Goal: Task Accomplishment & Management: Use online tool/utility

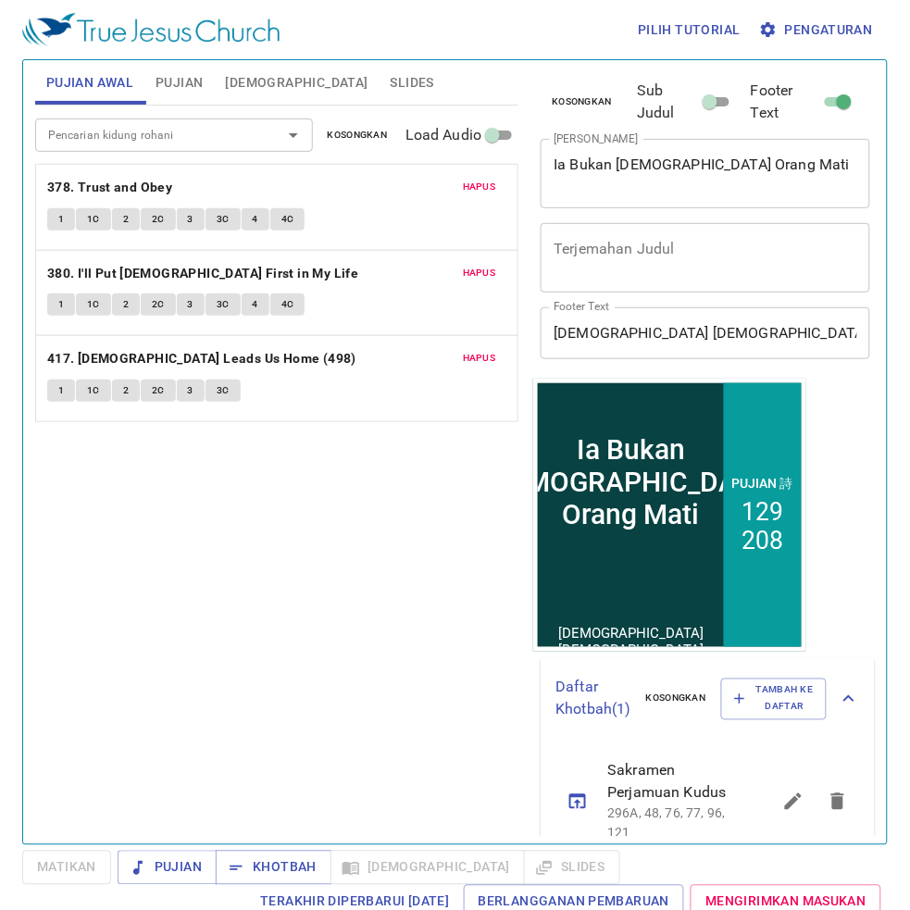
click at [380, 68] on button "Slides" at bounding box center [413, 82] width 66 height 44
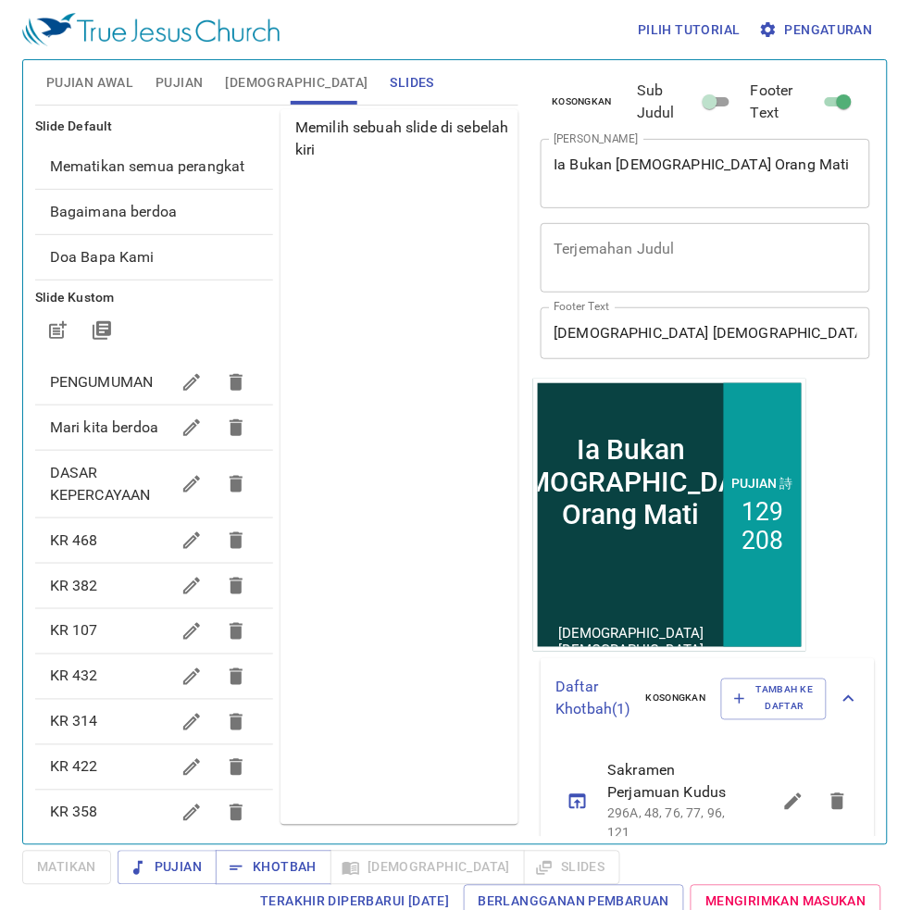
click at [220, 137] on ul "Mematikan semua perangkat Bagaimana berdoa Doa Bapa Kami" at bounding box center [154, 212] width 238 height 151
click at [214, 178] on span "Mematikan semua perangkat" at bounding box center [154, 167] width 208 height 22
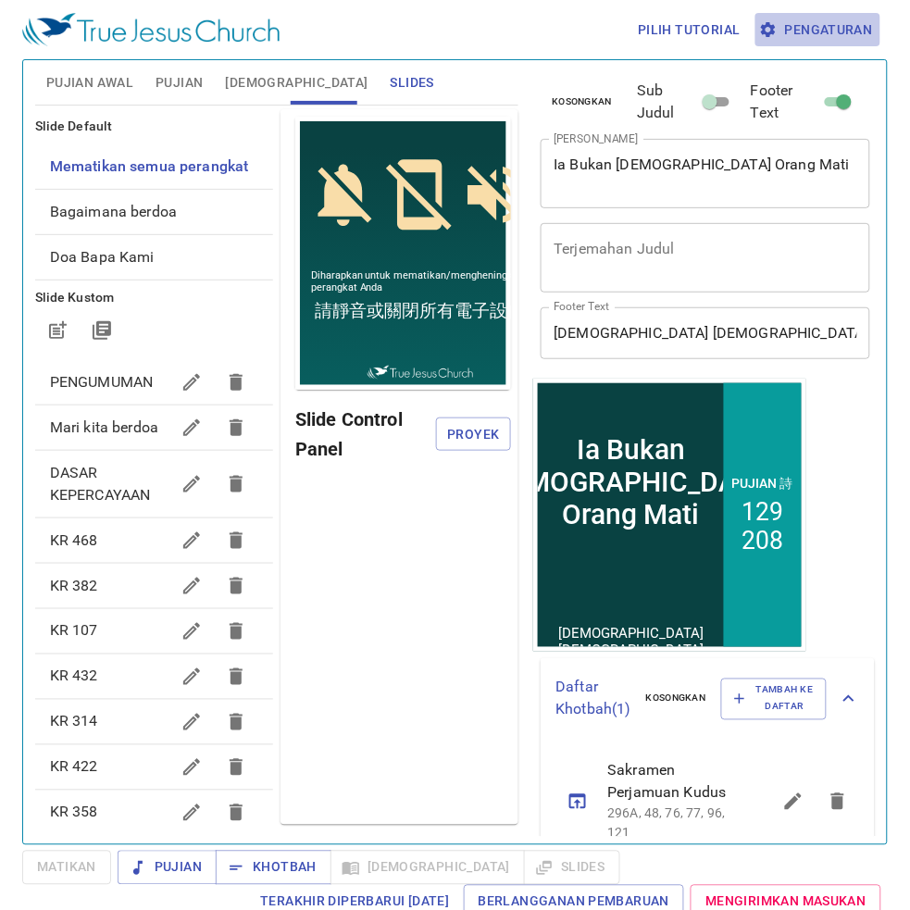
click at [839, 19] on span "Pengaturan" at bounding box center [818, 30] width 110 height 23
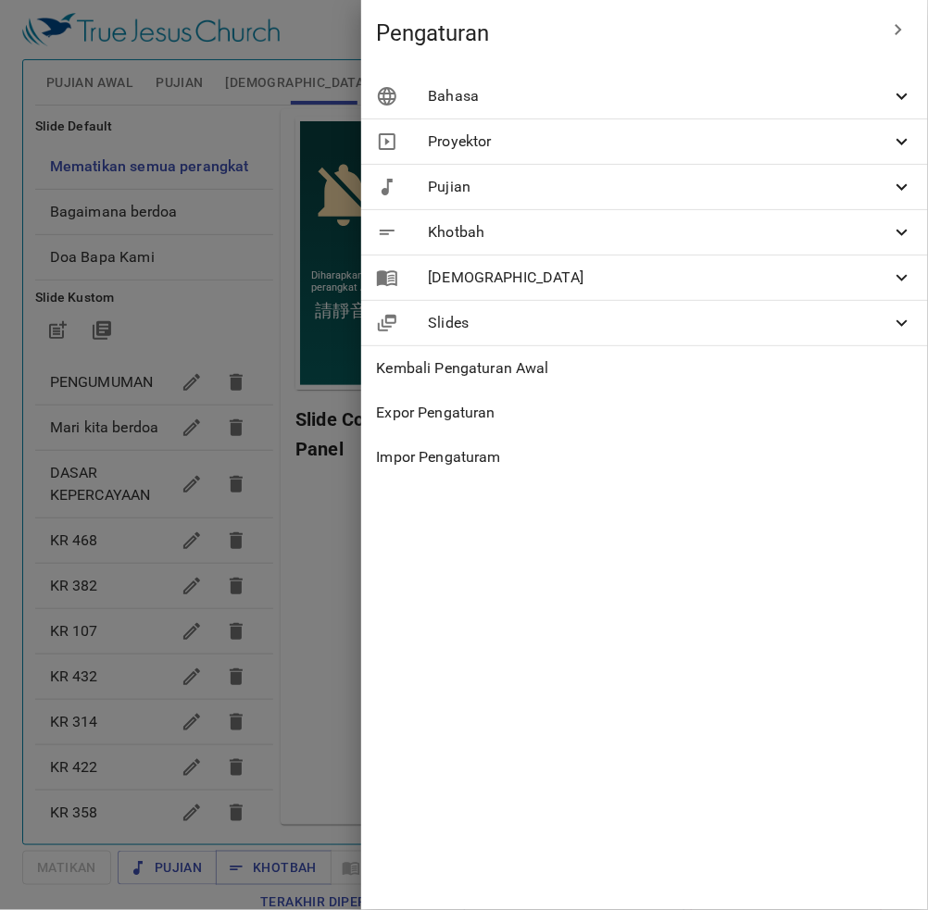
click at [795, 94] on span "Bahasa" at bounding box center [659, 96] width 463 height 22
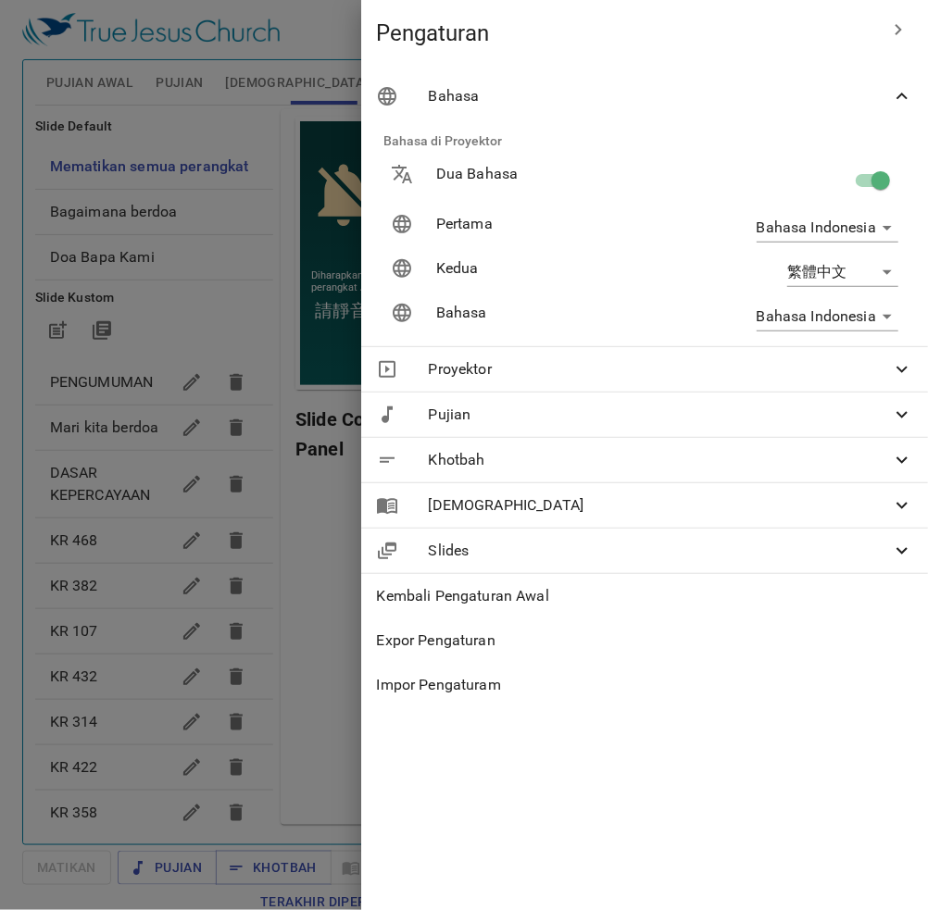
click at [878, 163] on span at bounding box center [880, 180] width 35 height 35
click at [868, 169] on input "checkbox" at bounding box center [881, 184] width 106 height 35
checkbox input "false"
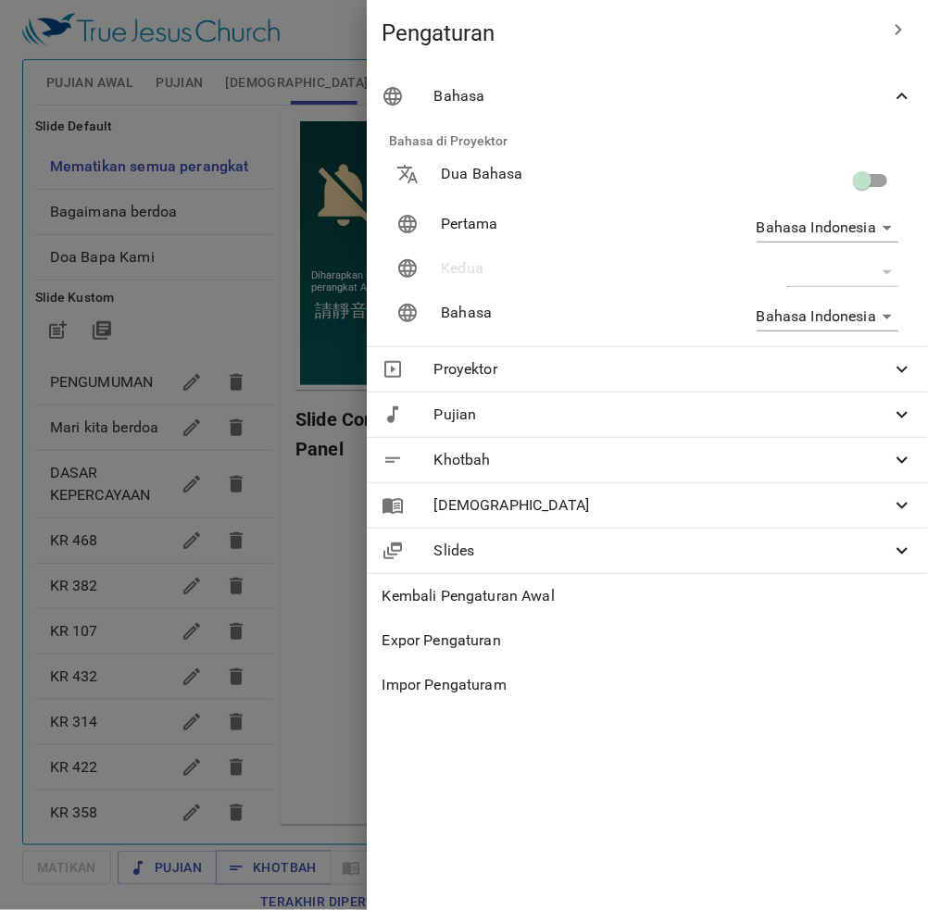
click at [181, 131] on div at bounding box center [464, 455] width 928 height 910
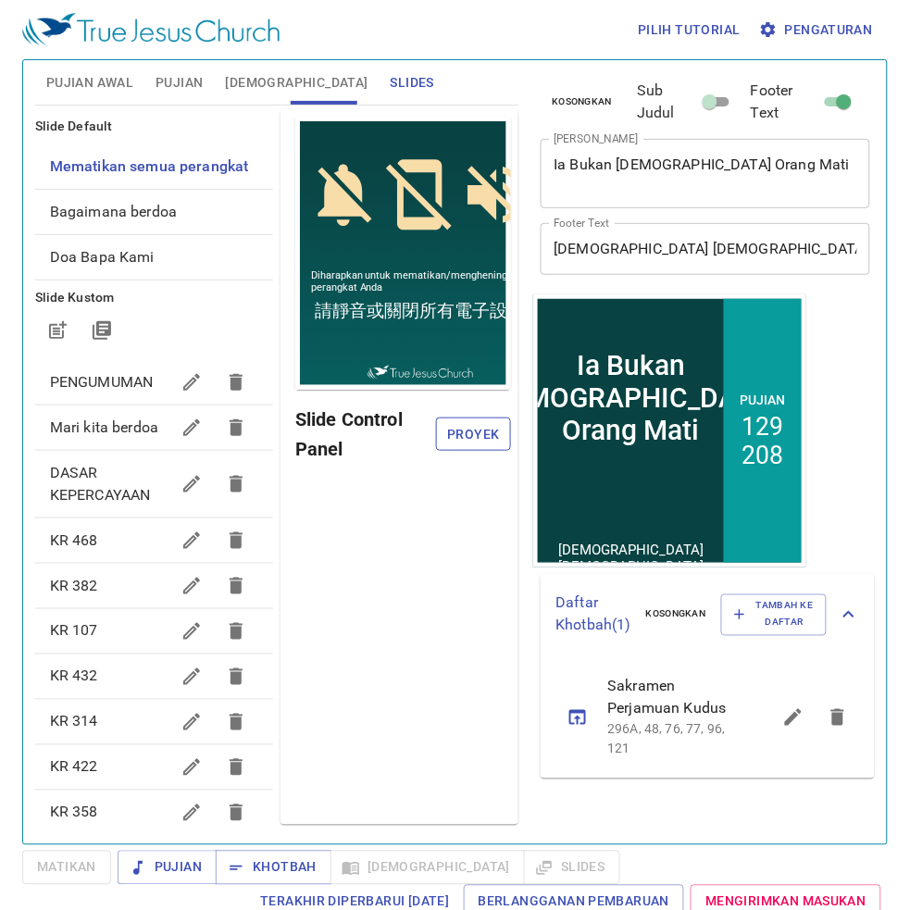
click at [445, 432] on button "Proyek" at bounding box center [474, 435] width 76 height 34
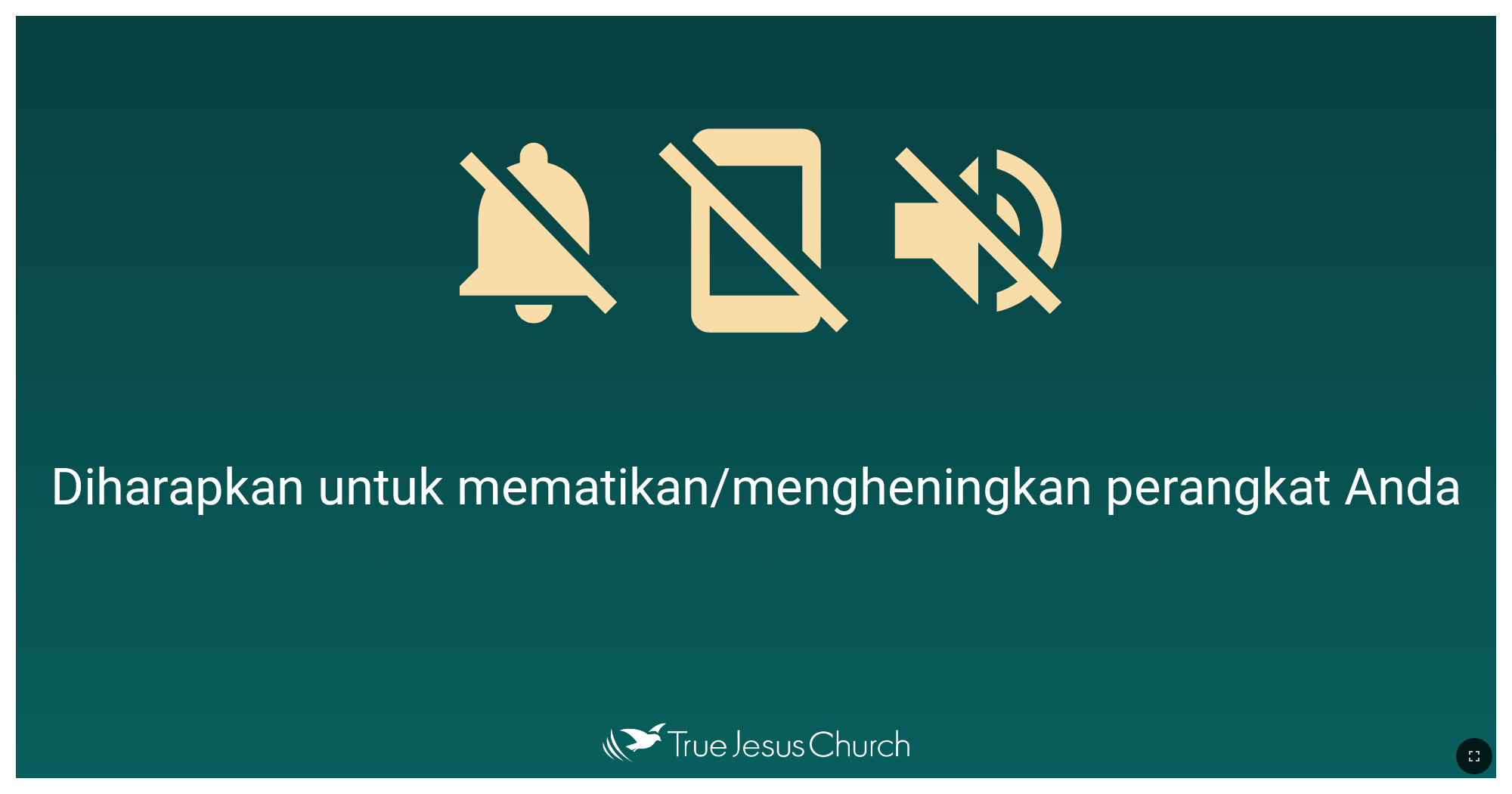
click at [1488, 40] on div at bounding box center [755, 214] width 1480 height 397
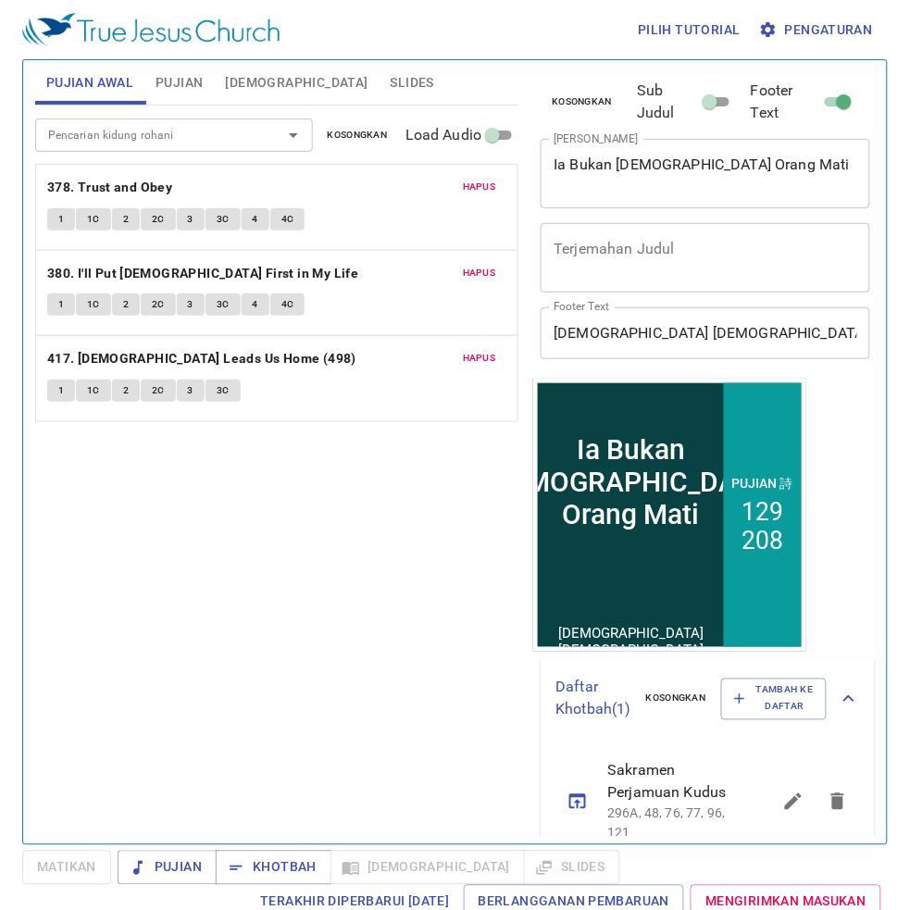
click at [815, 14] on button "Pengaturan" at bounding box center [818, 30] width 125 height 34
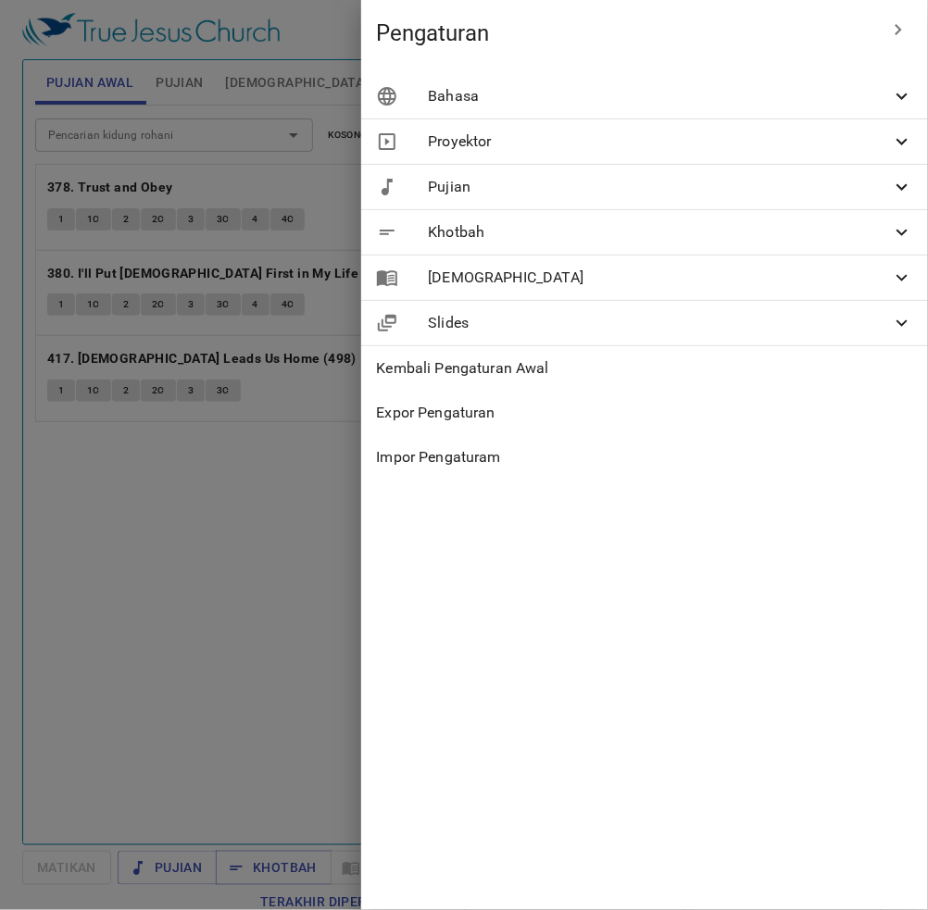
click at [779, 108] on div "Bahasa" at bounding box center [644, 96] width 567 height 44
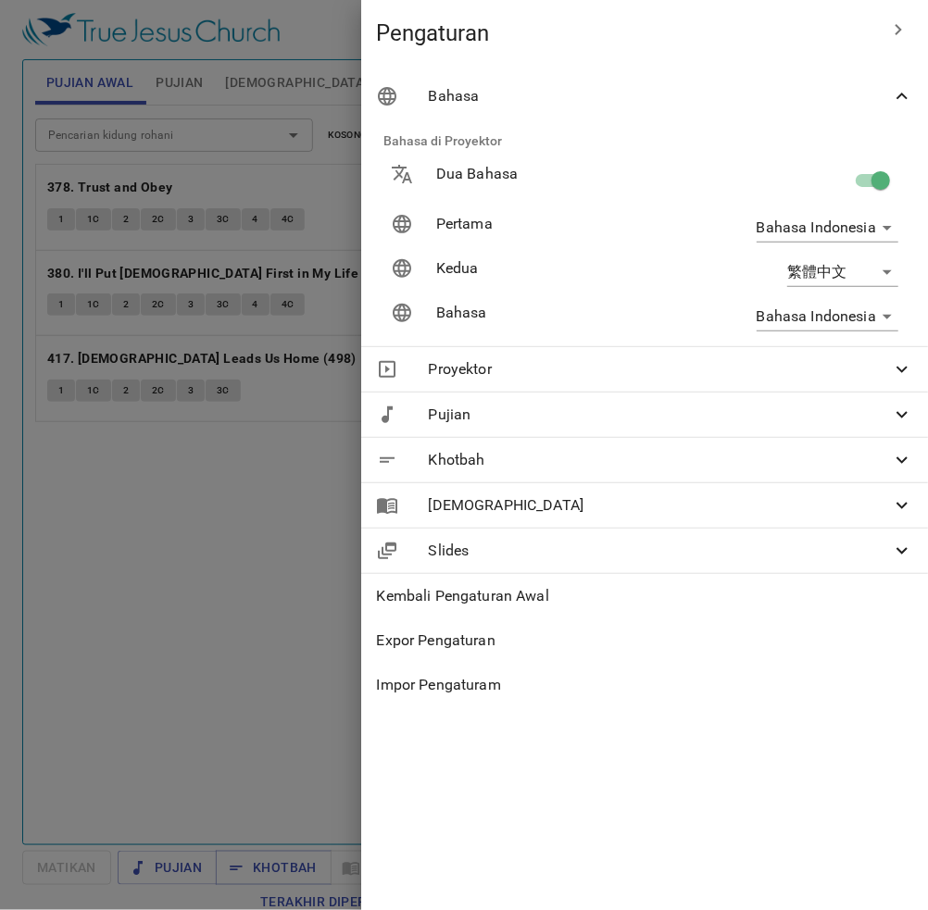
click at [857, 182] on input "checkbox" at bounding box center [881, 184] width 106 height 35
checkbox input "false"
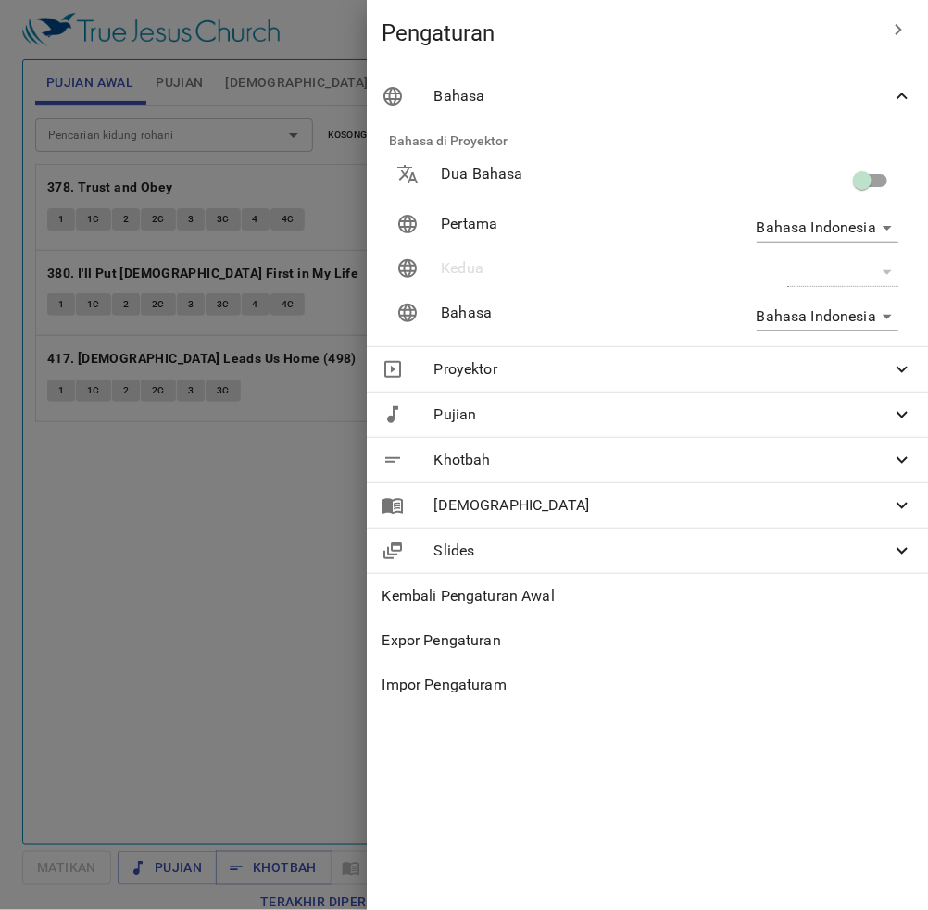
click at [278, 696] on div at bounding box center [464, 455] width 928 height 910
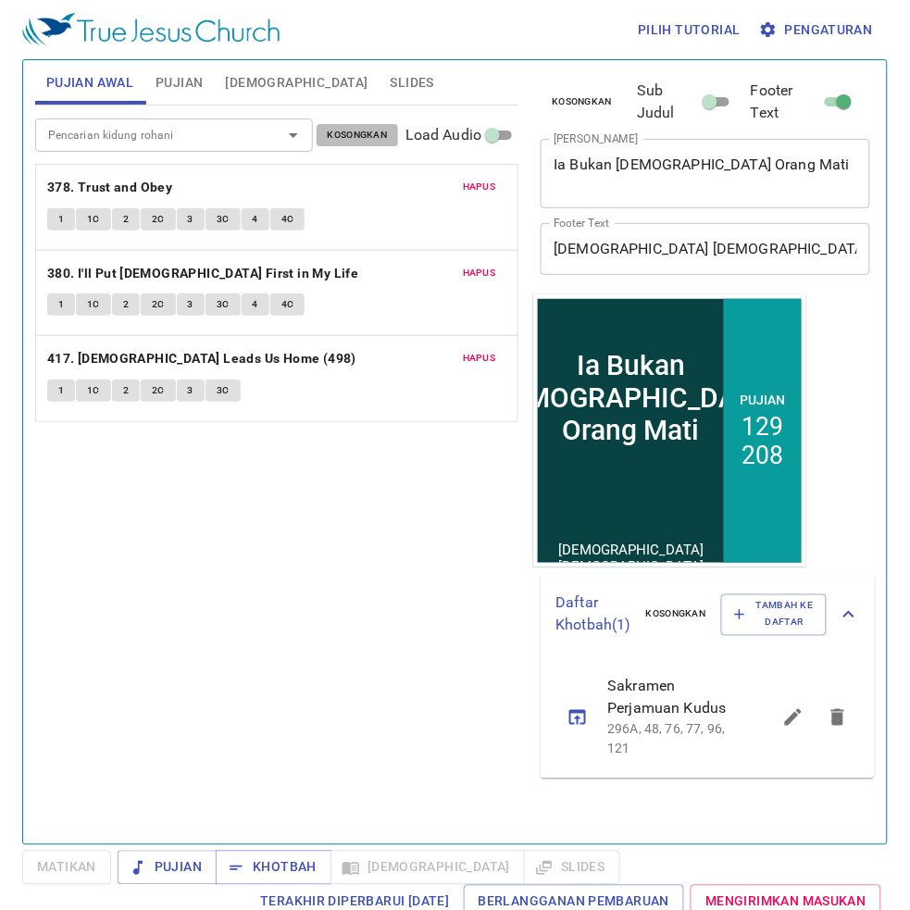
click at [332, 134] on span "Kosongkan" at bounding box center [358, 135] width 60 height 17
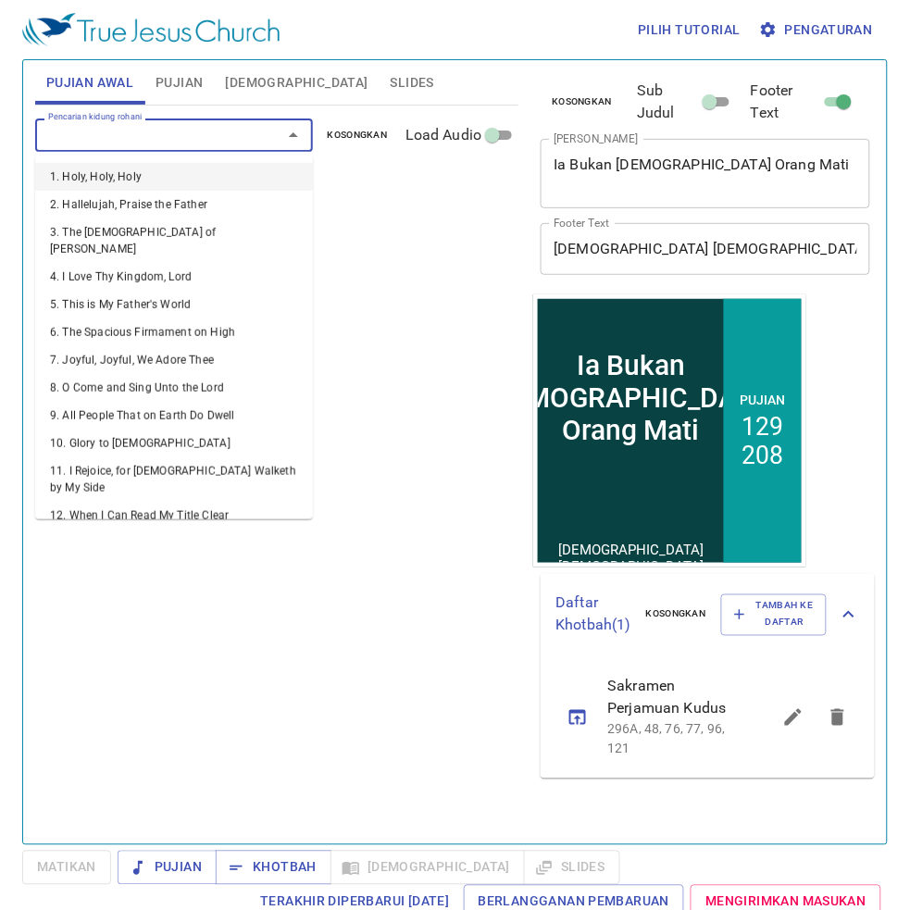
click at [187, 140] on input "Pencarian kidung rohani" at bounding box center [147, 134] width 212 height 21
type input "7"
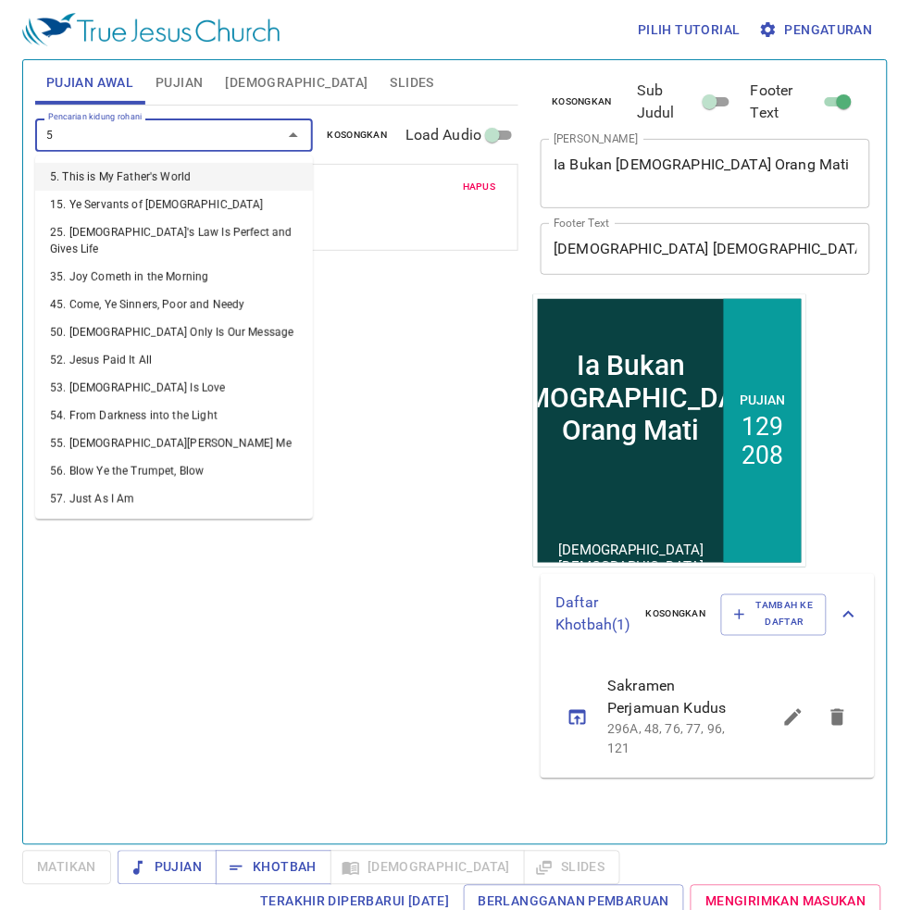
type input "58"
type input "59"
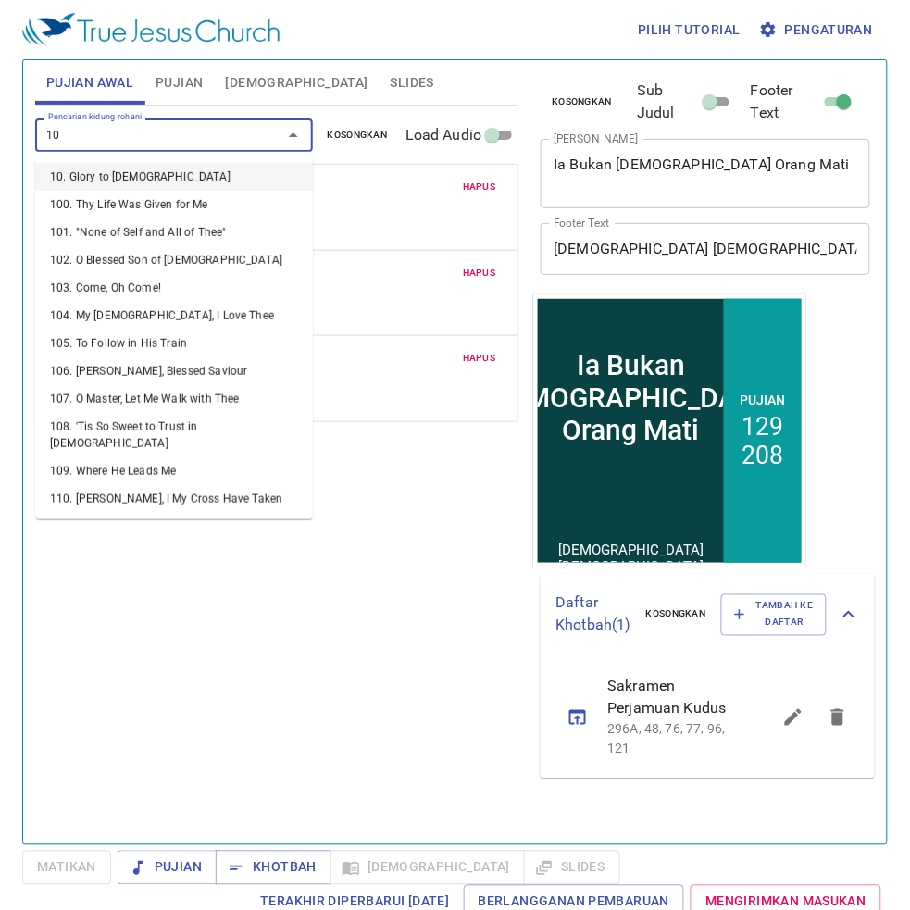
type input "108"
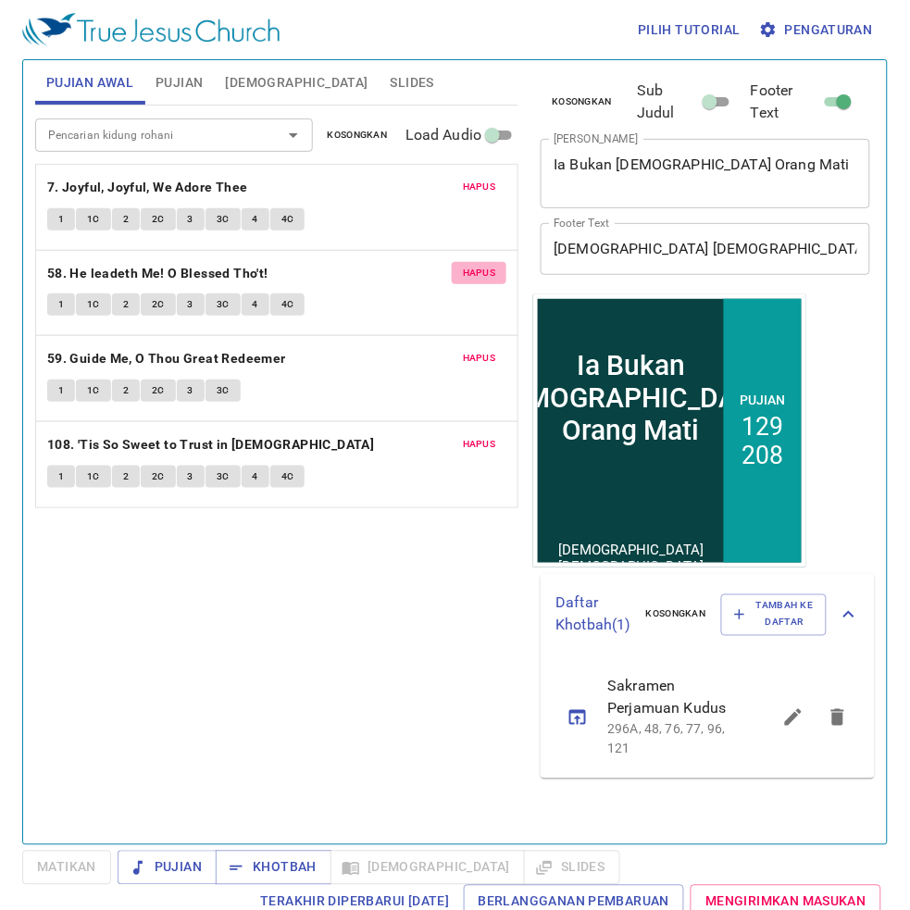
click at [493, 275] on span "Hapus" at bounding box center [479, 273] width 33 height 17
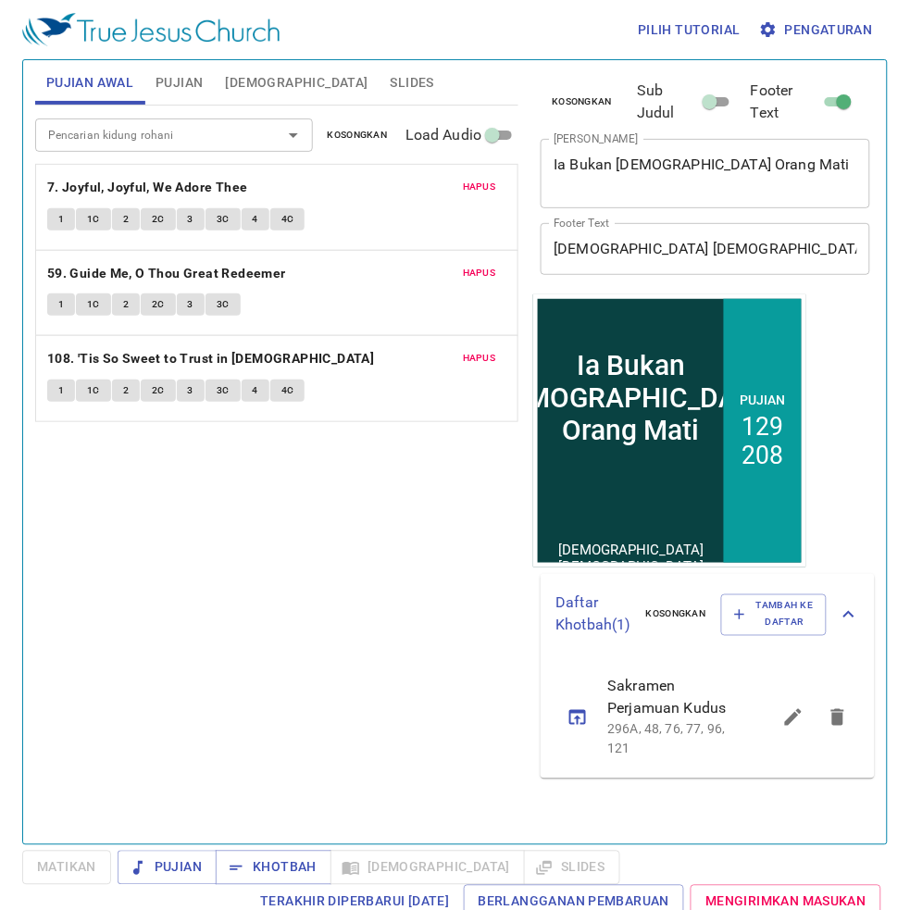
click at [196, 71] on span "Pujian" at bounding box center [179, 82] width 47 height 23
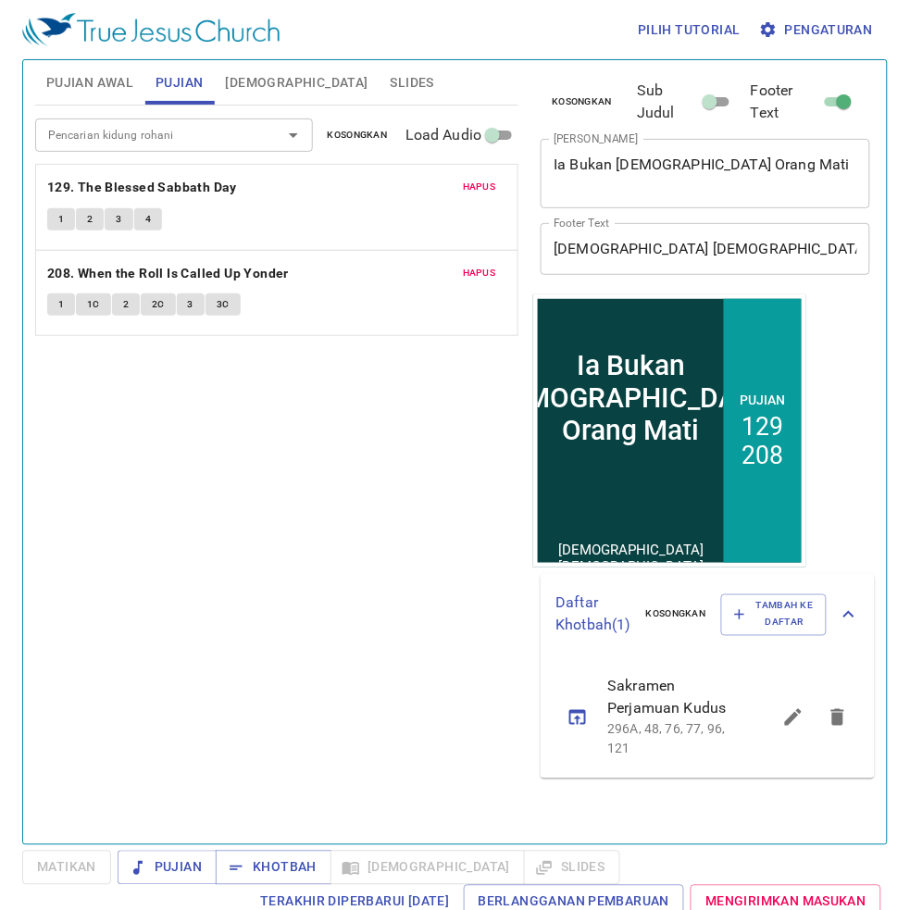
click at [349, 144] on button "Kosongkan" at bounding box center [358, 135] width 82 height 22
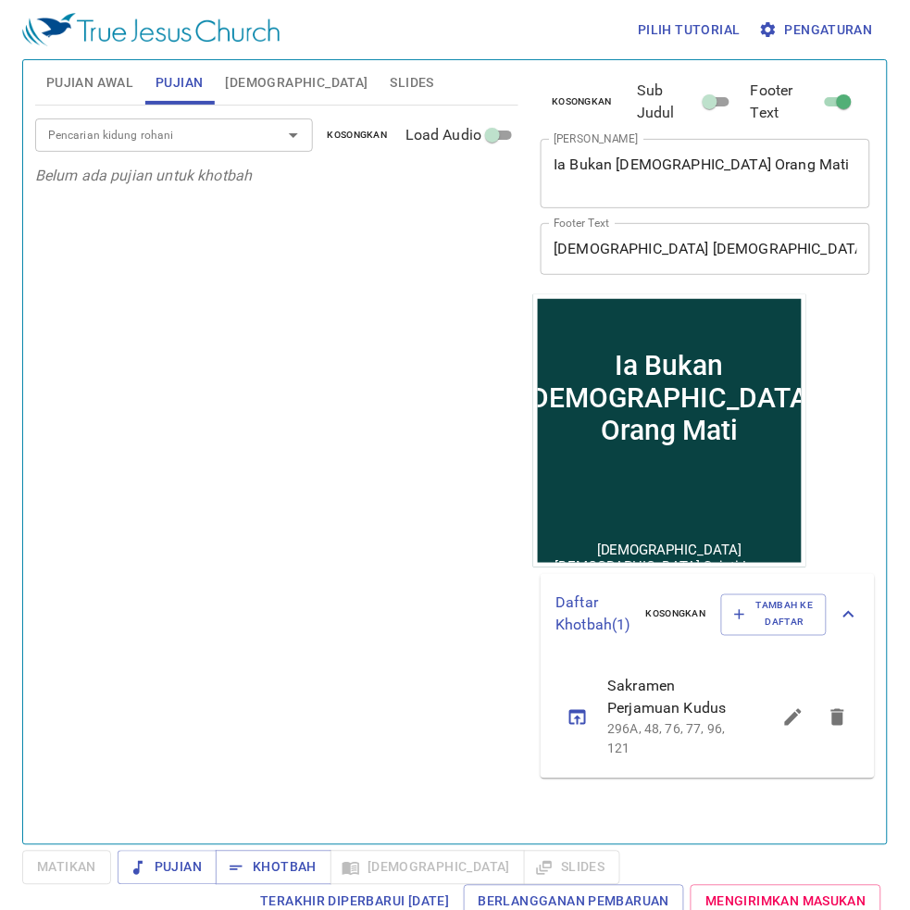
click at [215, 148] on div "Pencarian kidung rohani" at bounding box center [174, 135] width 278 height 32
type input "26"
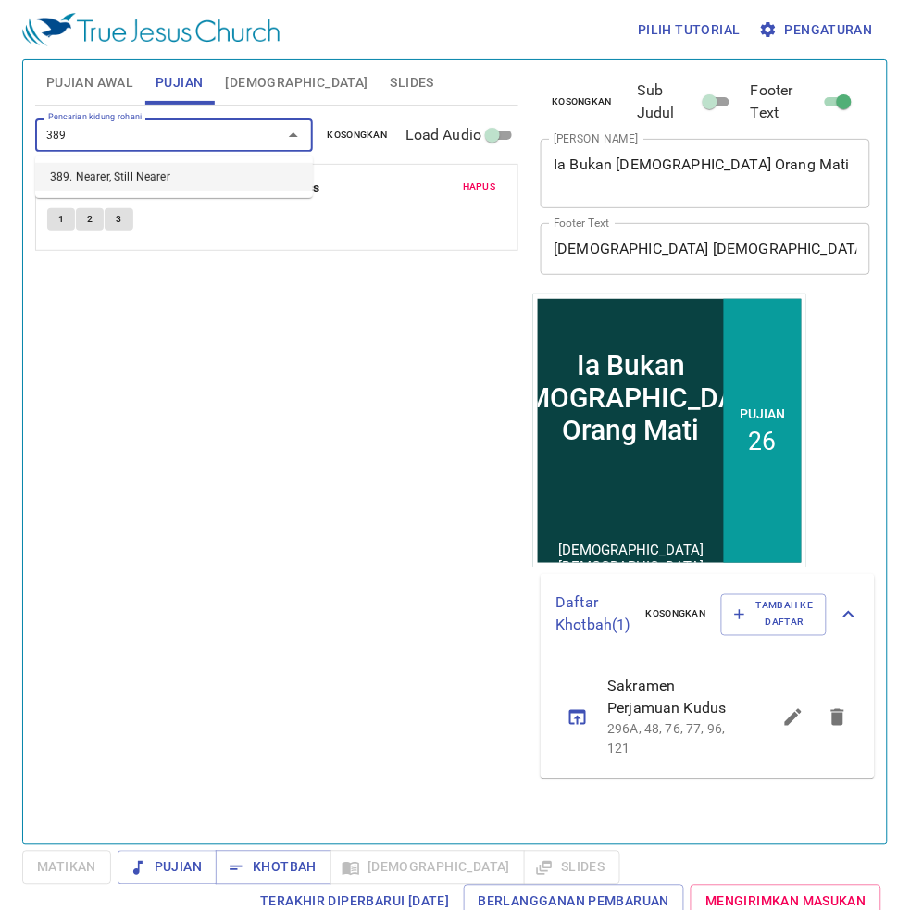
type input "389. Nearer, Still Nearer"
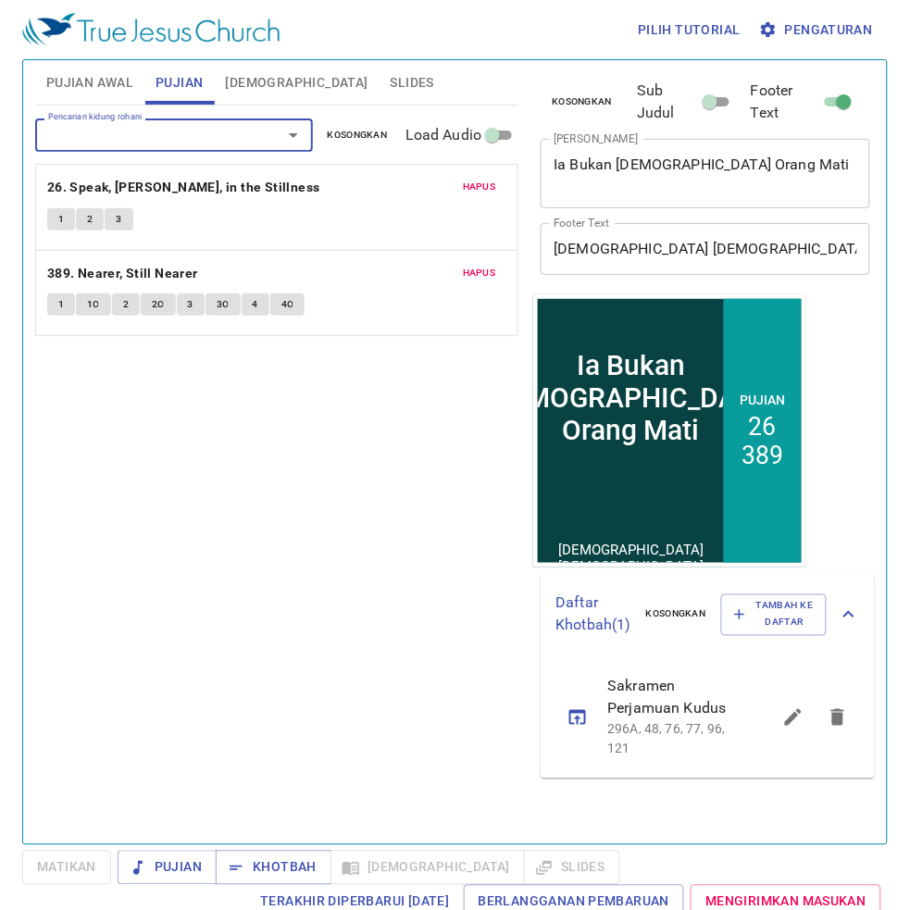
click at [391, 82] on span "Slides" at bounding box center [413, 82] width 44 height 23
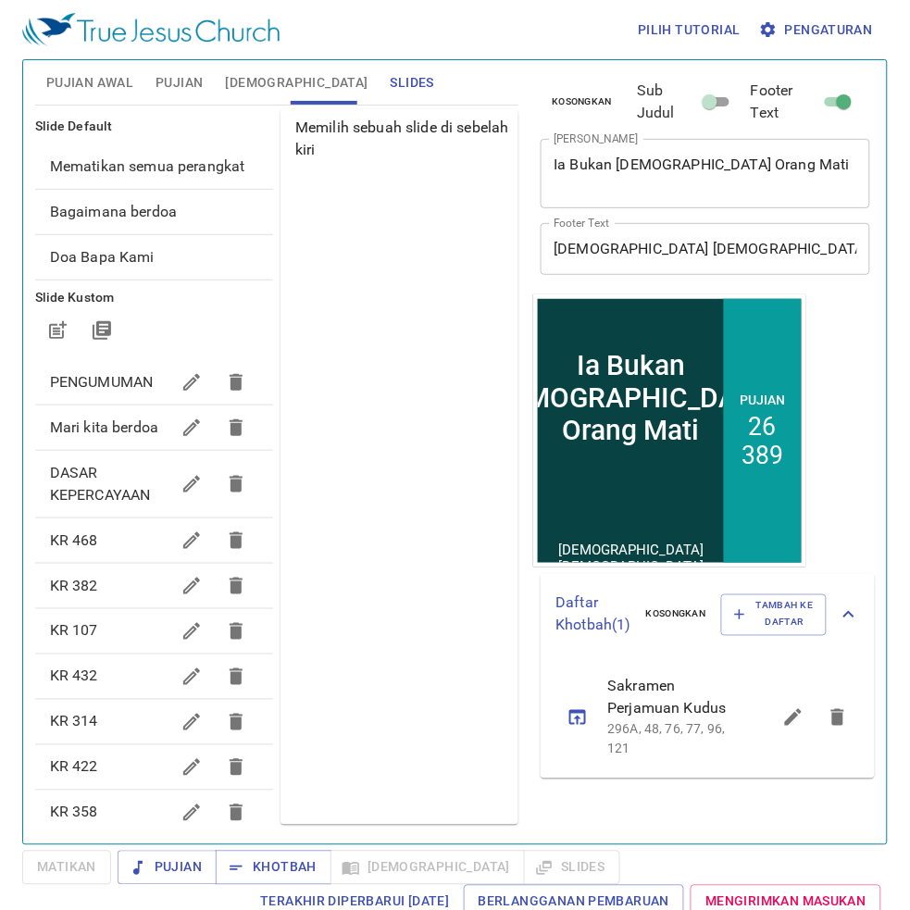
click at [178, 172] on span "Mematikan semua perangkat" at bounding box center [154, 167] width 208 height 22
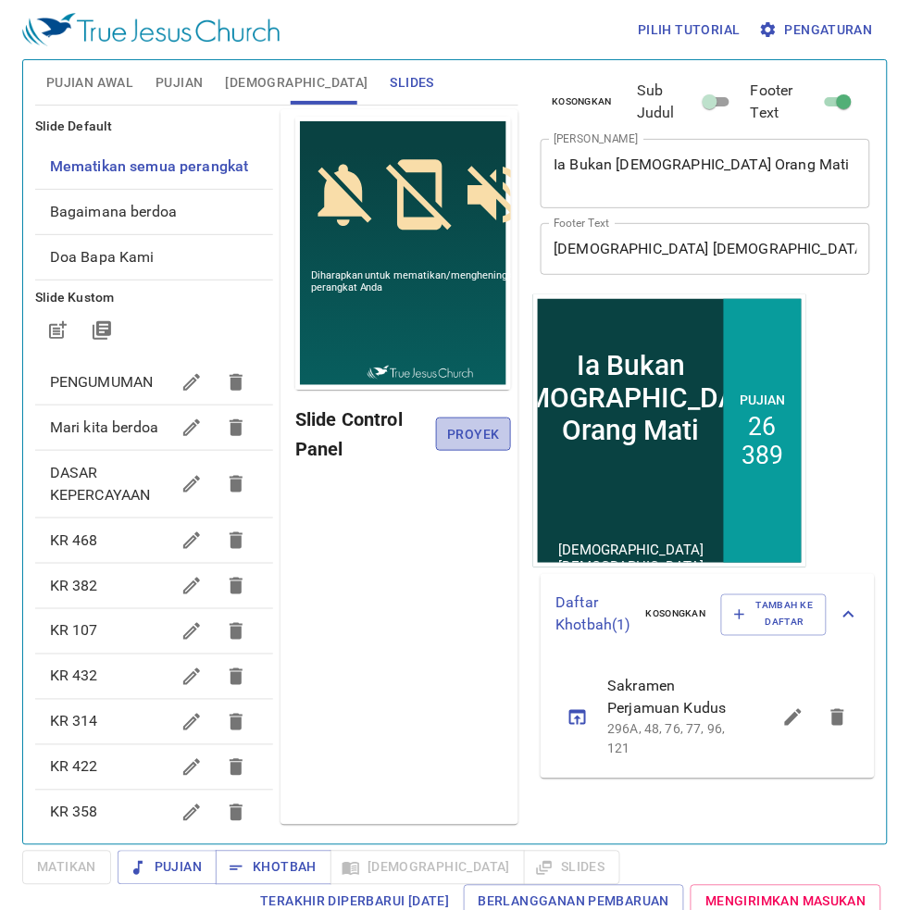
click at [472, 427] on span "Proyek" at bounding box center [474, 434] width 46 height 23
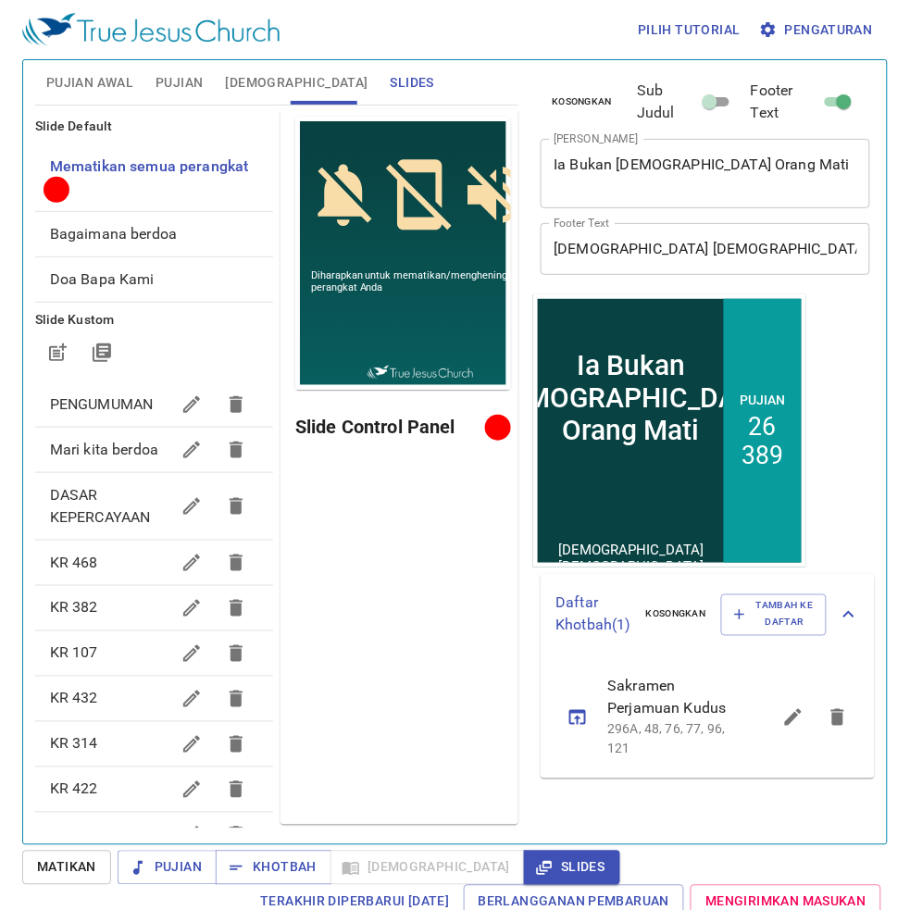
click at [113, 461] on span "Mari kita berdoa" at bounding box center [109, 450] width 119 height 22
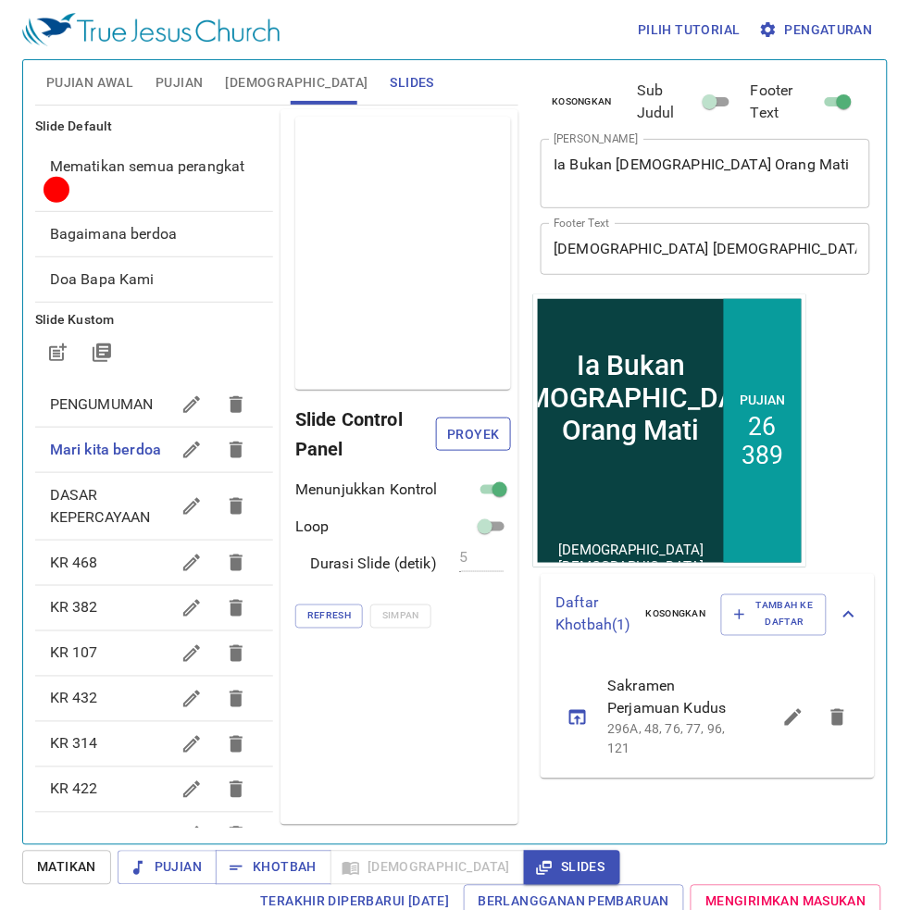
click at [478, 431] on span "Proyek" at bounding box center [474, 434] width 46 height 23
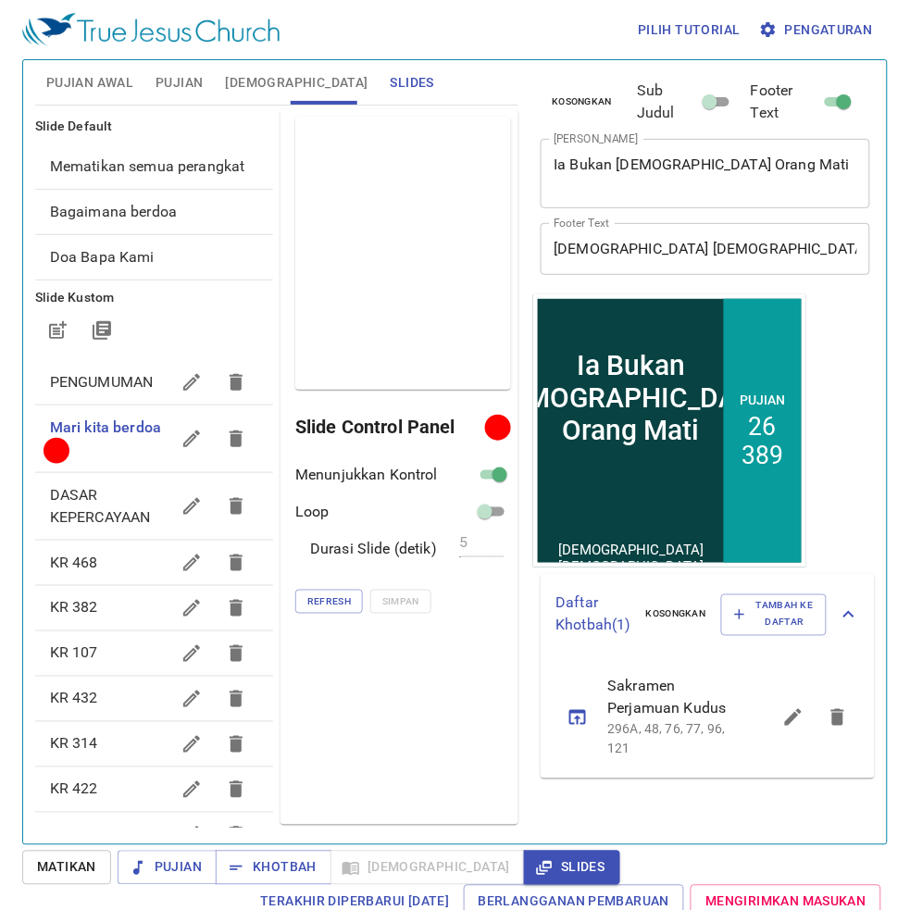
click at [478, 431] on h6 "Slide Control Panel" at bounding box center [393, 427] width 196 height 30
click at [734, 173] on textarea "Ia Bukan Allah Orang Mati" at bounding box center [706, 173] width 304 height 35
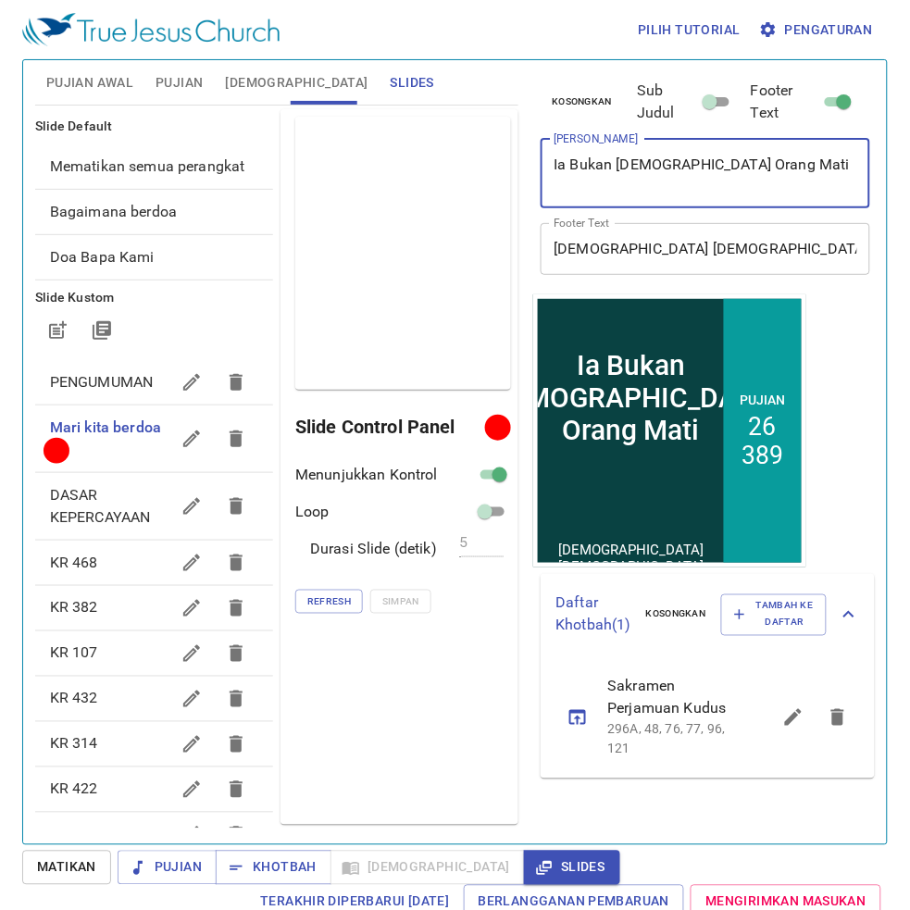
click at [734, 173] on textarea "Ia Bukan Allah Orang Mati" at bounding box center [706, 173] width 304 height 35
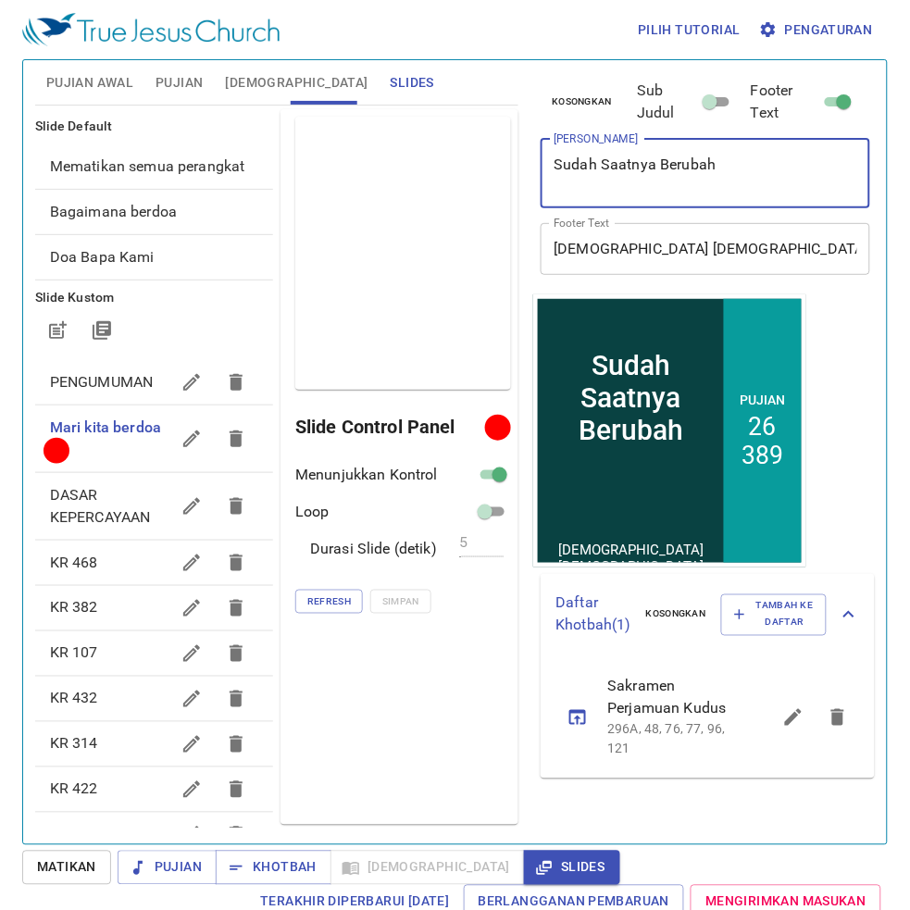
type textarea "Sudah Saatnya Berubah"
click at [174, 90] on span "Pujian" at bounding box center [179, 82] width 47 height 23
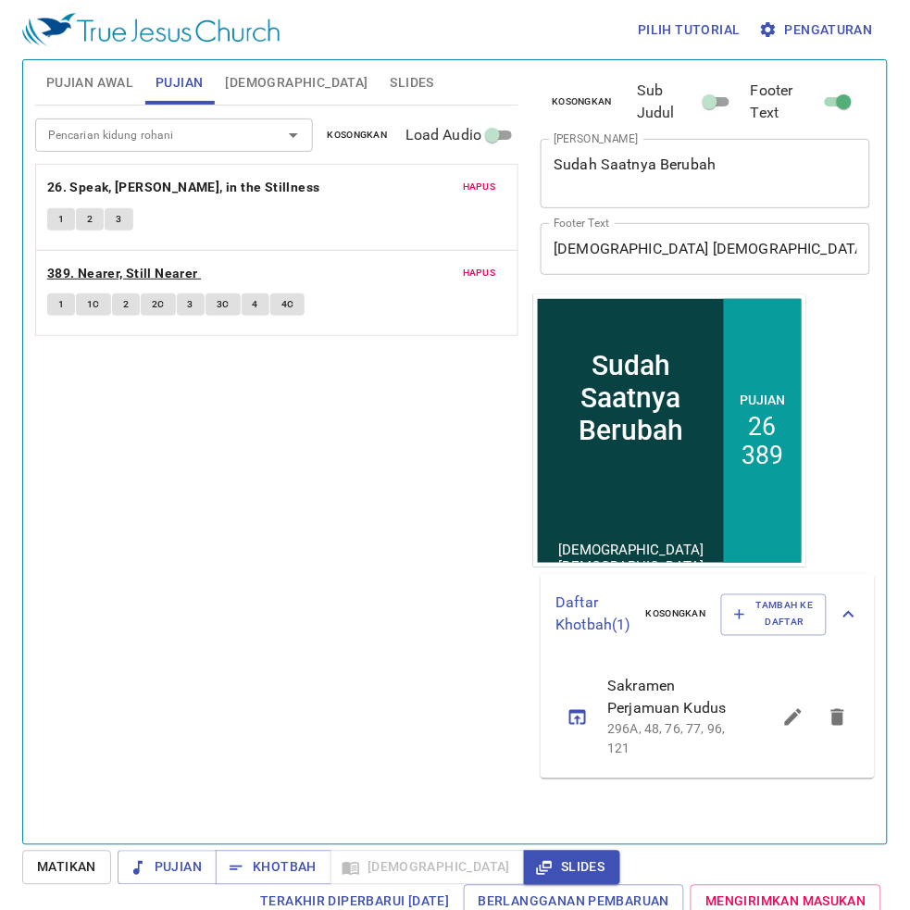
click at [136, 275] on b "389. Nearer, Still Nearer" at bounding box center [122, 273] width 151 height 23
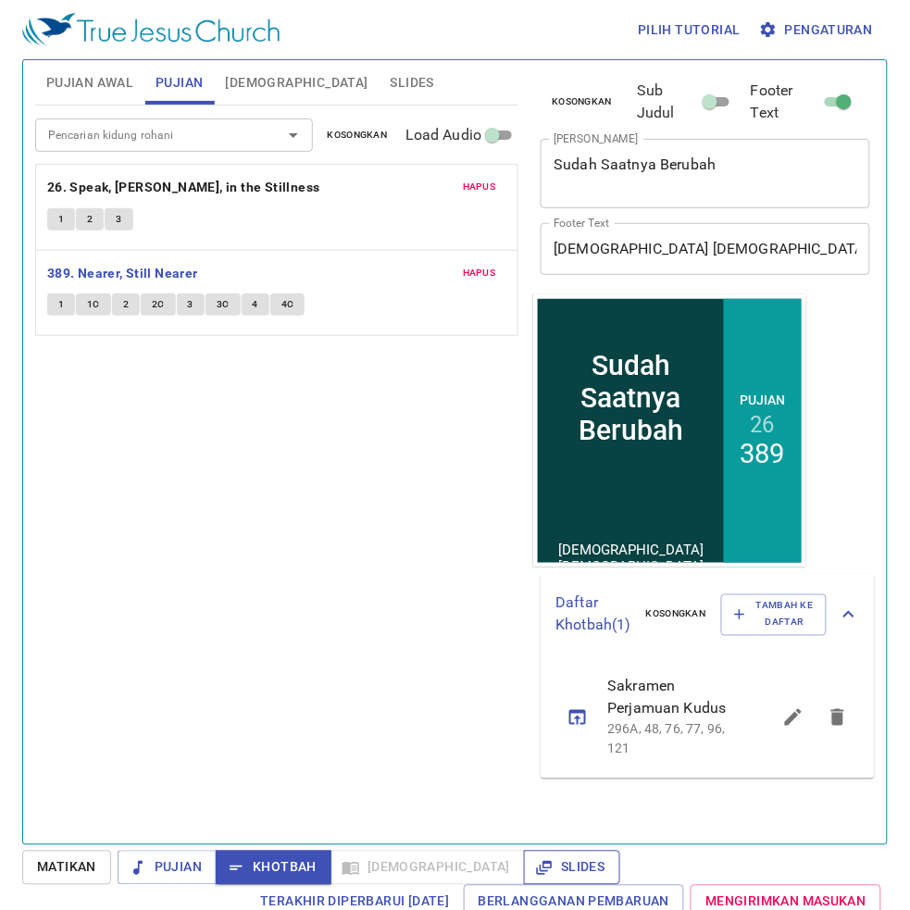
click at [539, 863] on span "Slides" at bounding box center [572, 868] width 66 height 23
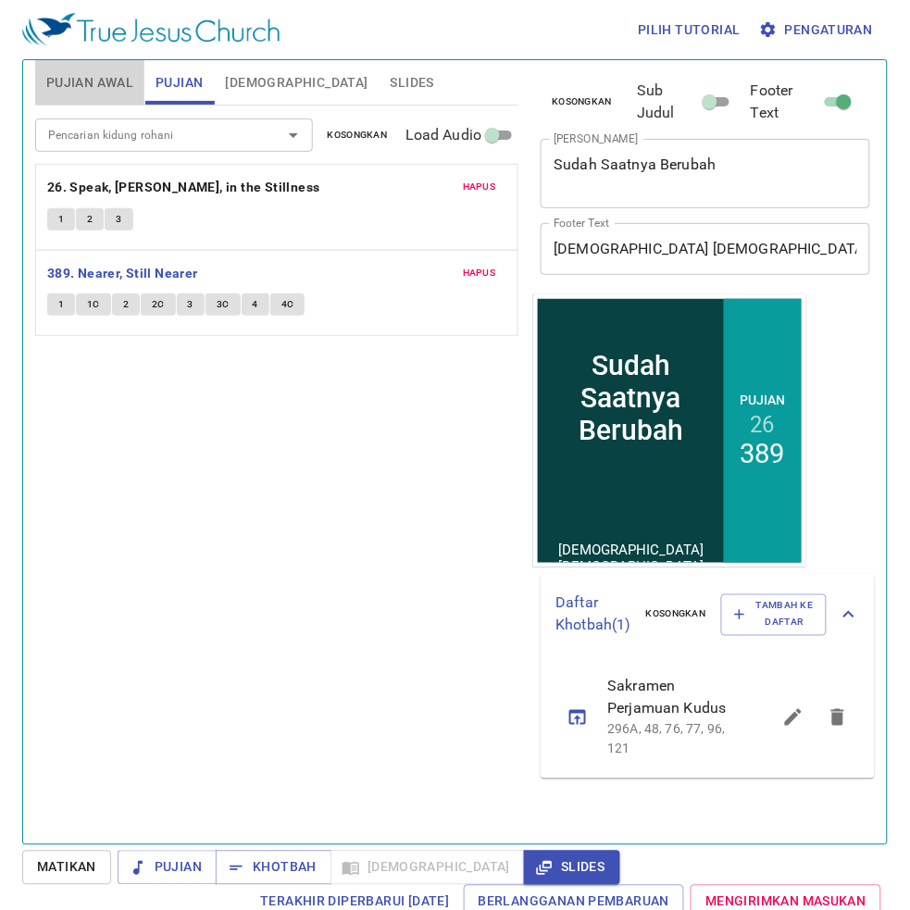
click at [119, 77] on span "Pujian Awal" at bounding box center [89, 82] width 87 height 23
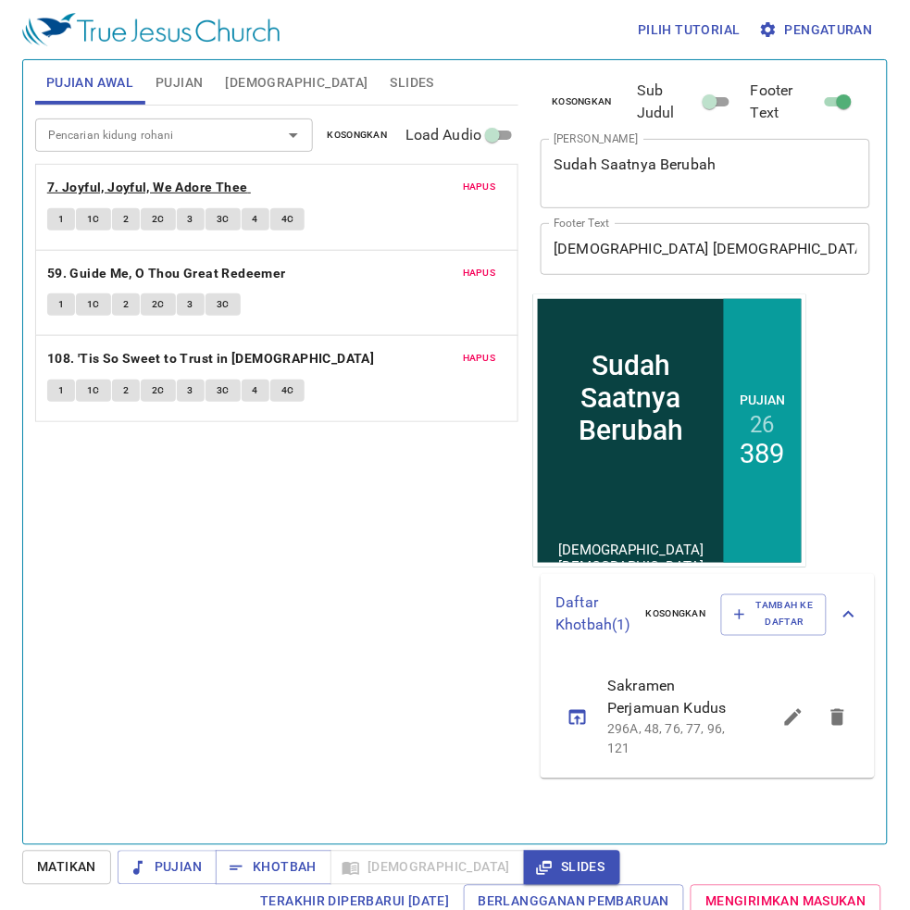
click at [76, 182] on b "7. Joyful, Joyful, We Adore Thee" at bounding box center [147, 187] width 201 height 23
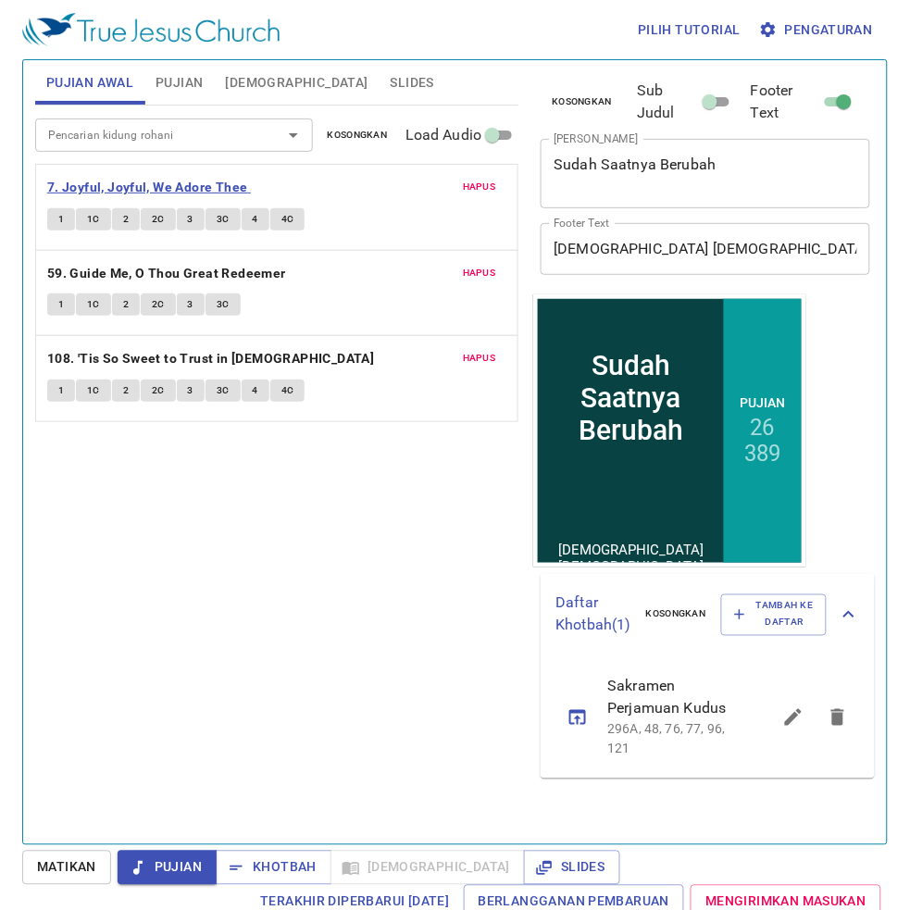
click at [69, 190] on b "7. Joyful, Joyful, We Adore Thee" at bounding box center [147, 187] width 201 height 23
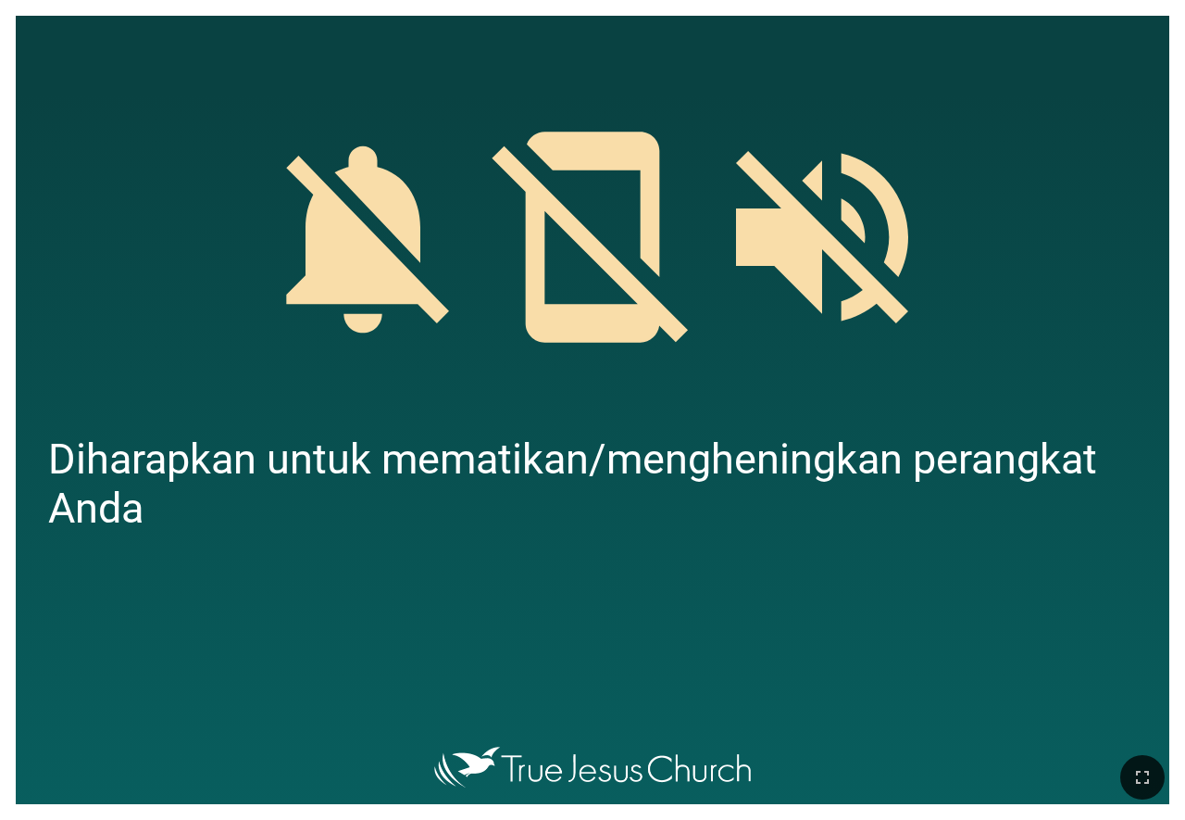
click at [1116, 668] on div at bounding box center [593, 639] width 1154 height 198
click at [1117, 739] on div at bounding box center [592, 776] width 1185 height 85
click at [1119, 750] on div at bounding box center [592, 776] width 1185 height 85
click at [1119, 753] on div at bounding box center [592, 776] width 1185 height 85
click at [1119, 761] on div at bounding box center [592, 776] width 1185 height 85
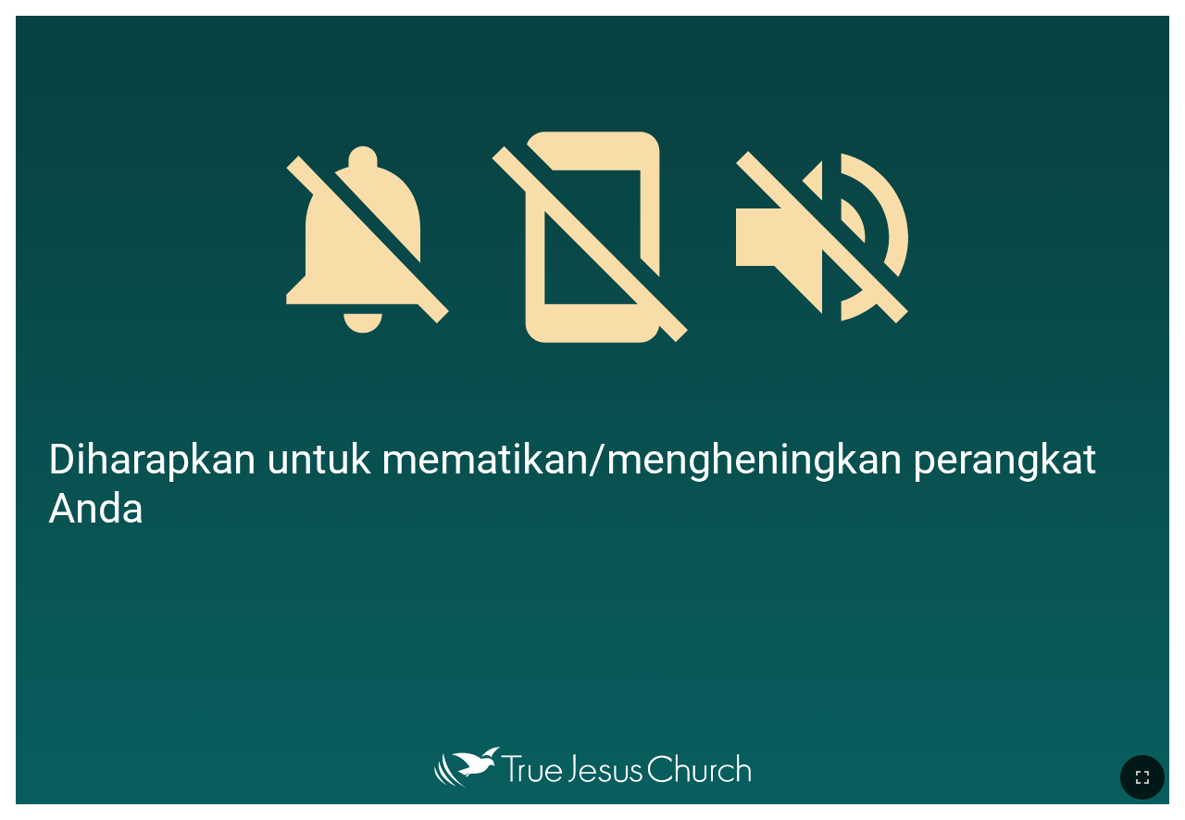
click at [1119, 761] on div at bounding box center [592, 776] width 1185 height 85
click at [1121, 744] on div at bounding box center [592, 776] width 1185 height 85
click at [1123, 766] on button "button" at bounding box center [1143, 777] width 44 height 44
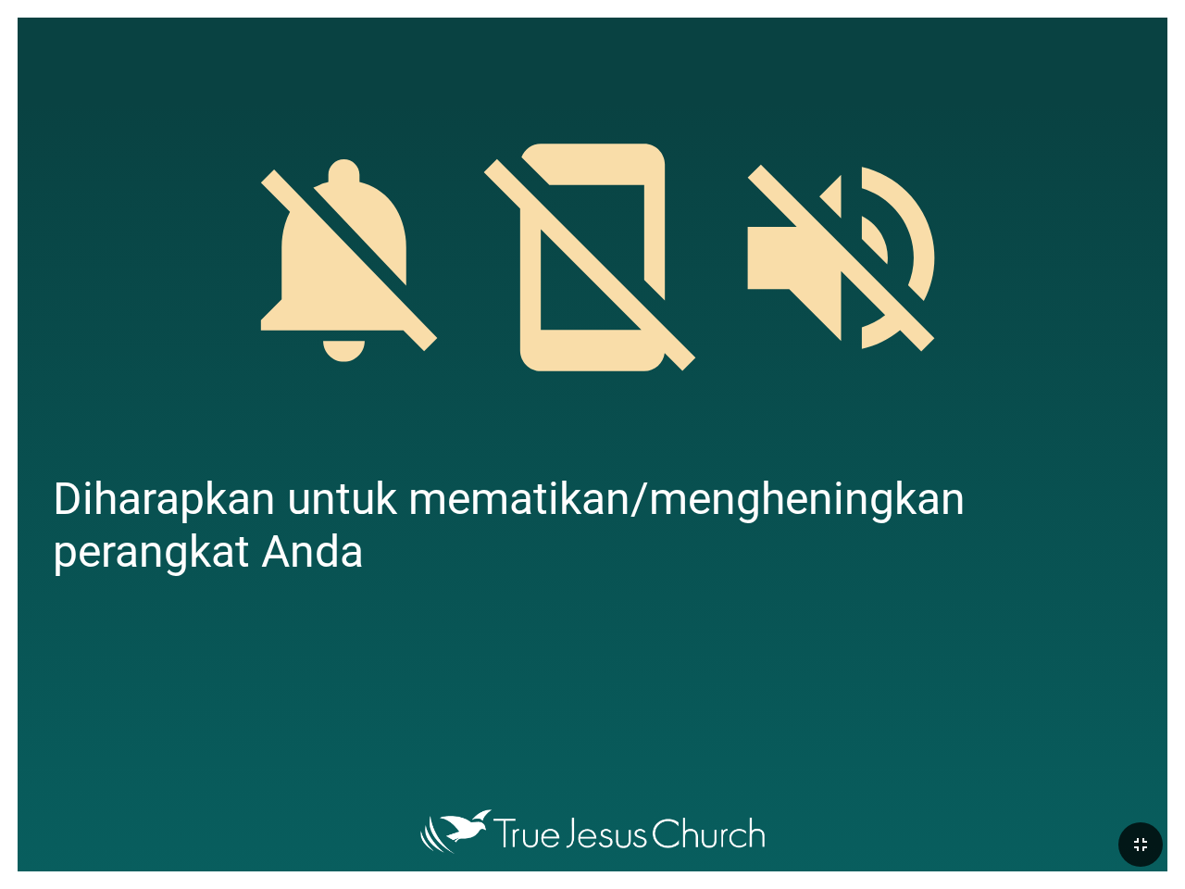
click at [1135, 827] on button "button" at bounding box center [1141, 844] width 44 height 44
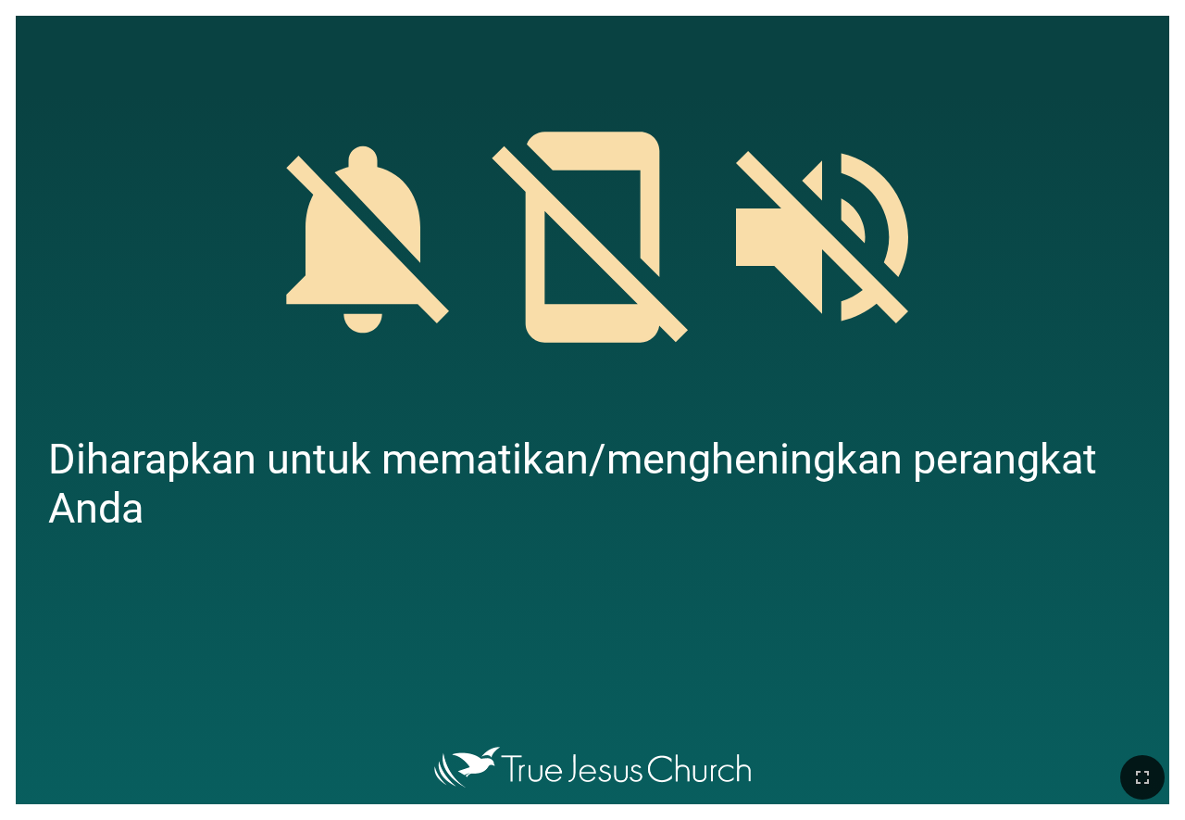
click at [1123, 744] on div at bounding box center [592, 776] width 1185 height 85
click at [1128, 755] on div at bounding box center [592, 776] width 1185 height 85
click at [1131, 759] on button "button" at bounding box center [1143, 777] width 44 height 44
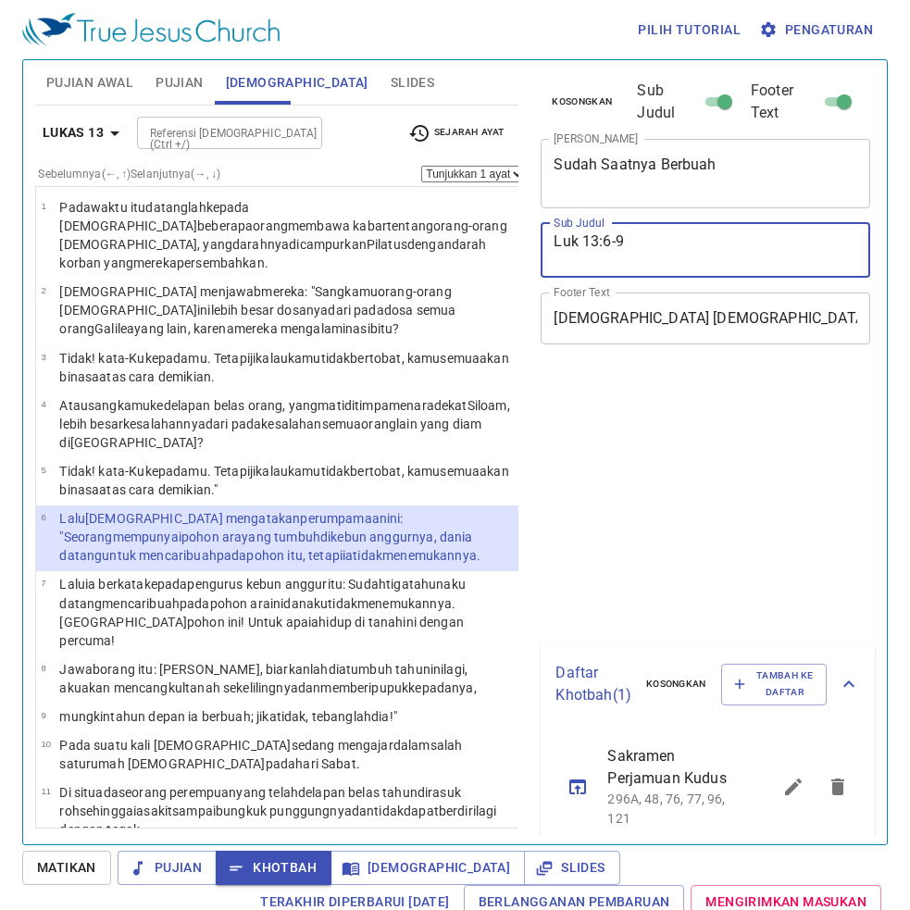
select select "6"
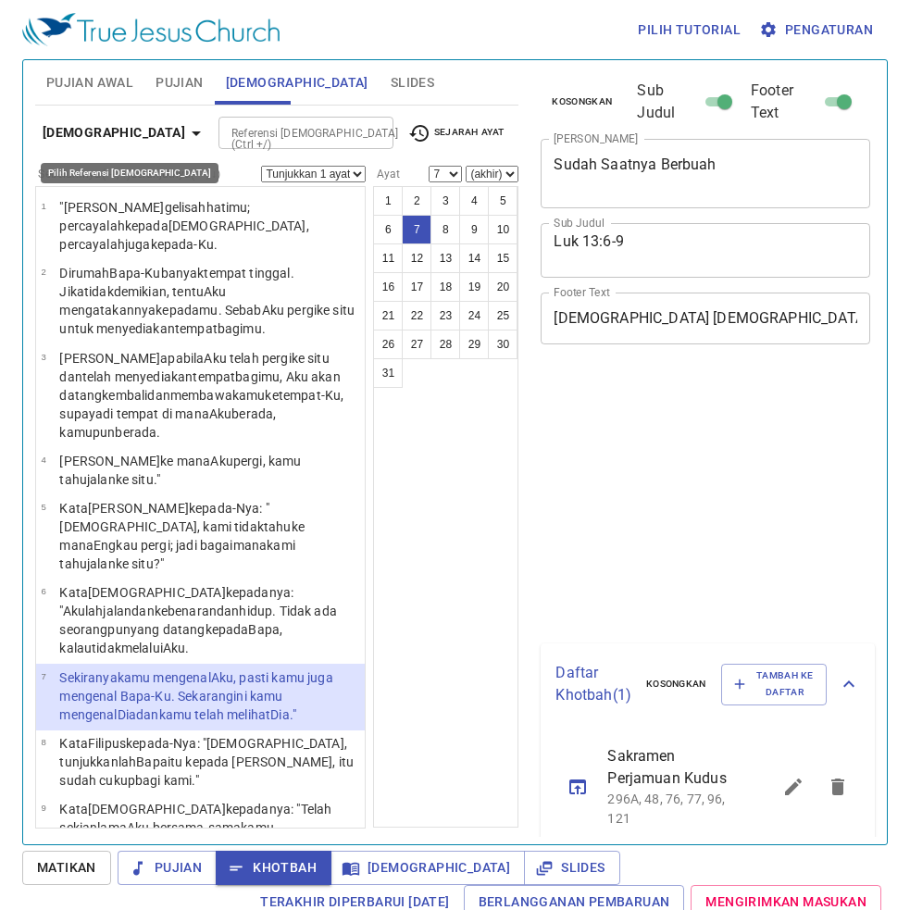
select select "7"
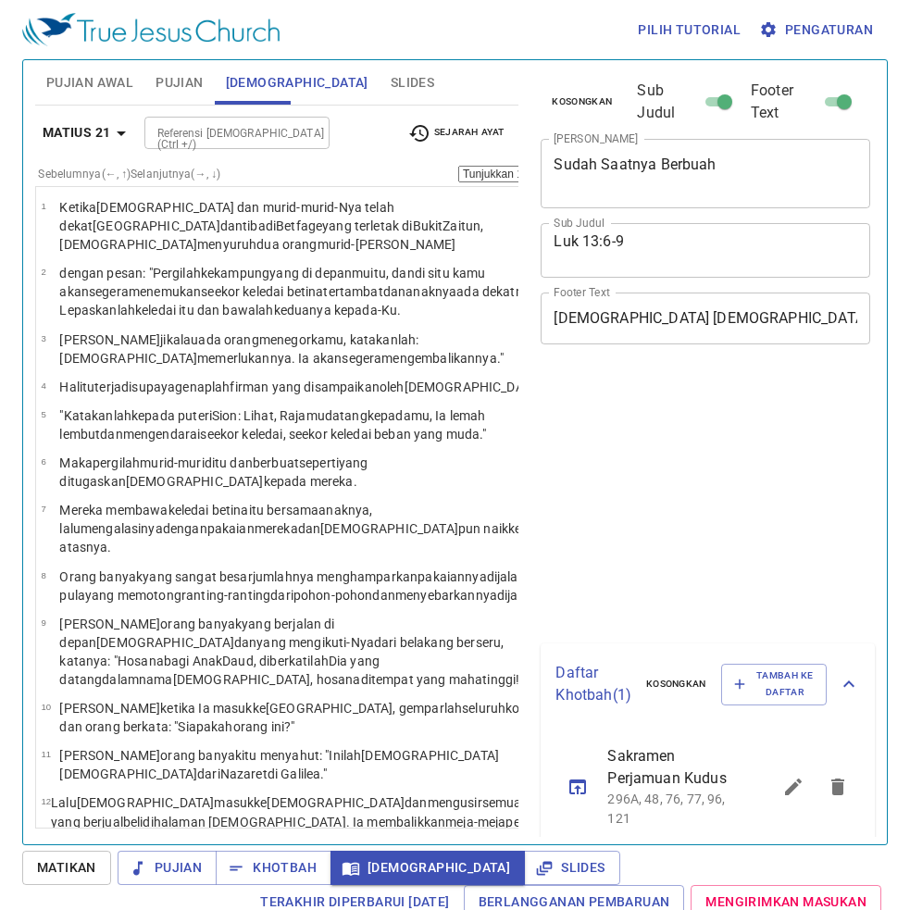
select select "19"
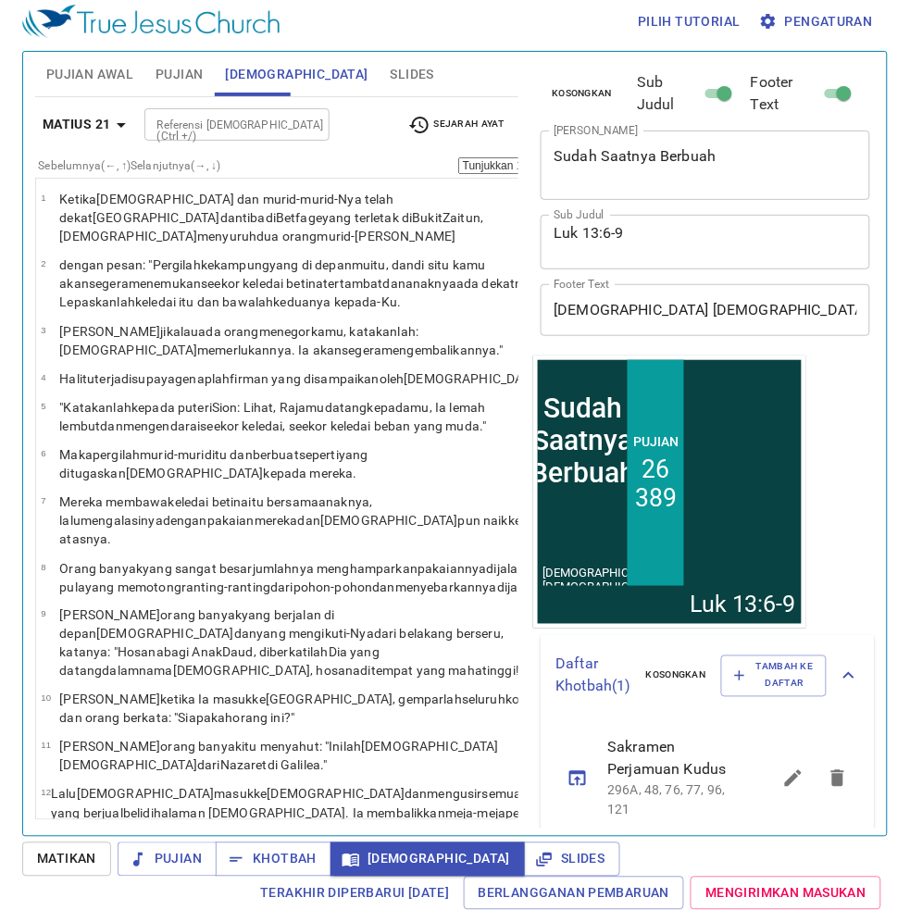
scroll to position [1084, 0]
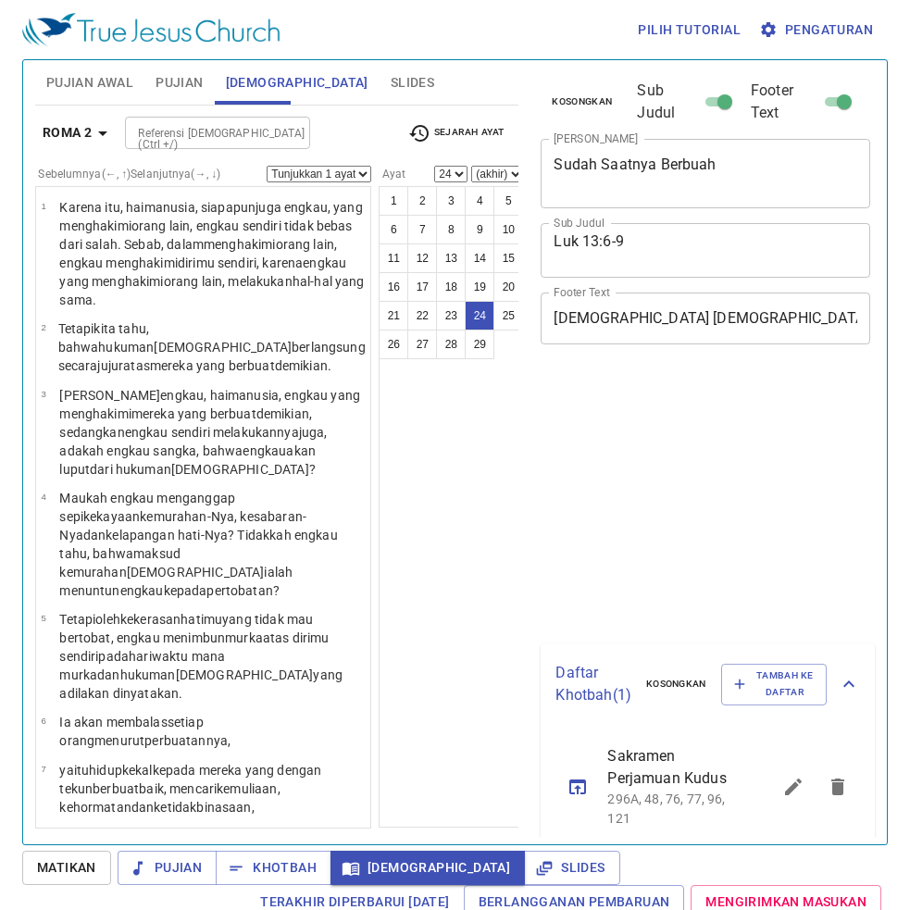
select select "24"
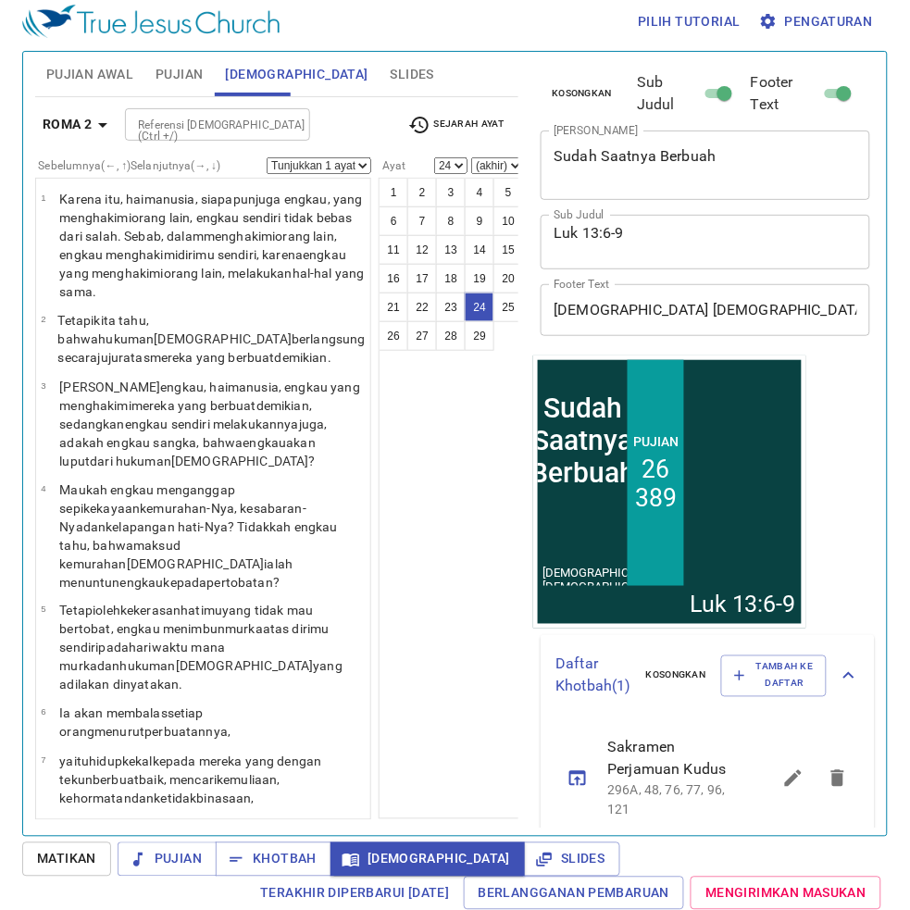
scroll to position [1589, 0]
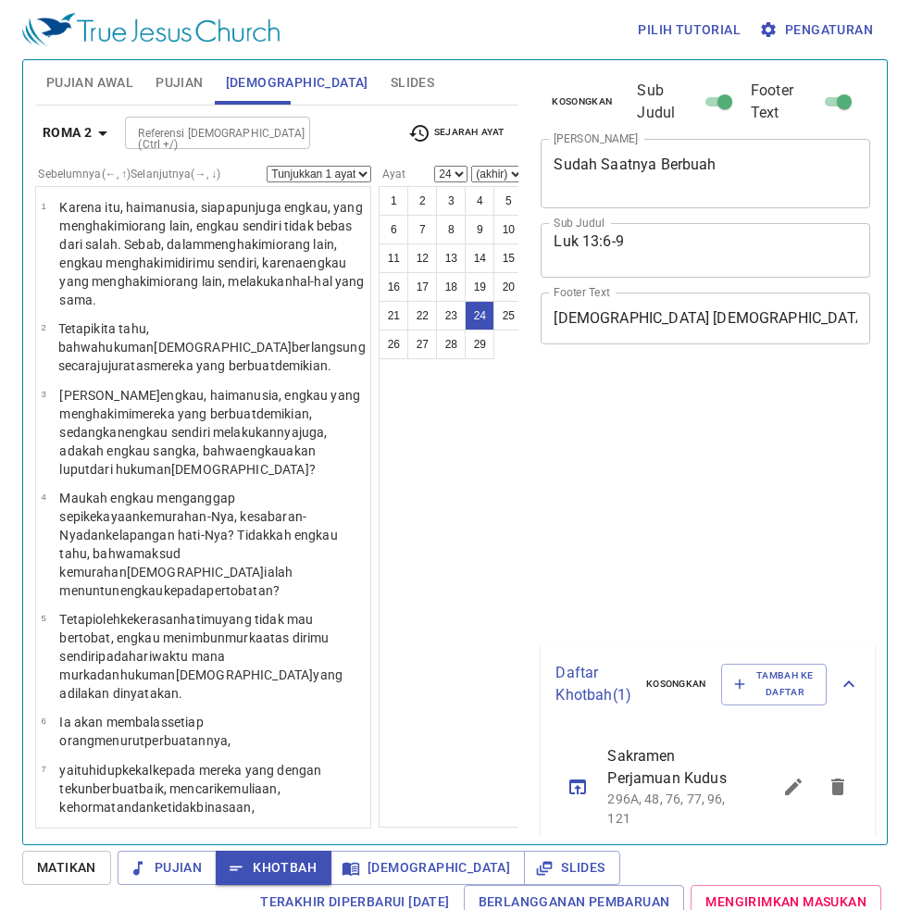
select select "24"
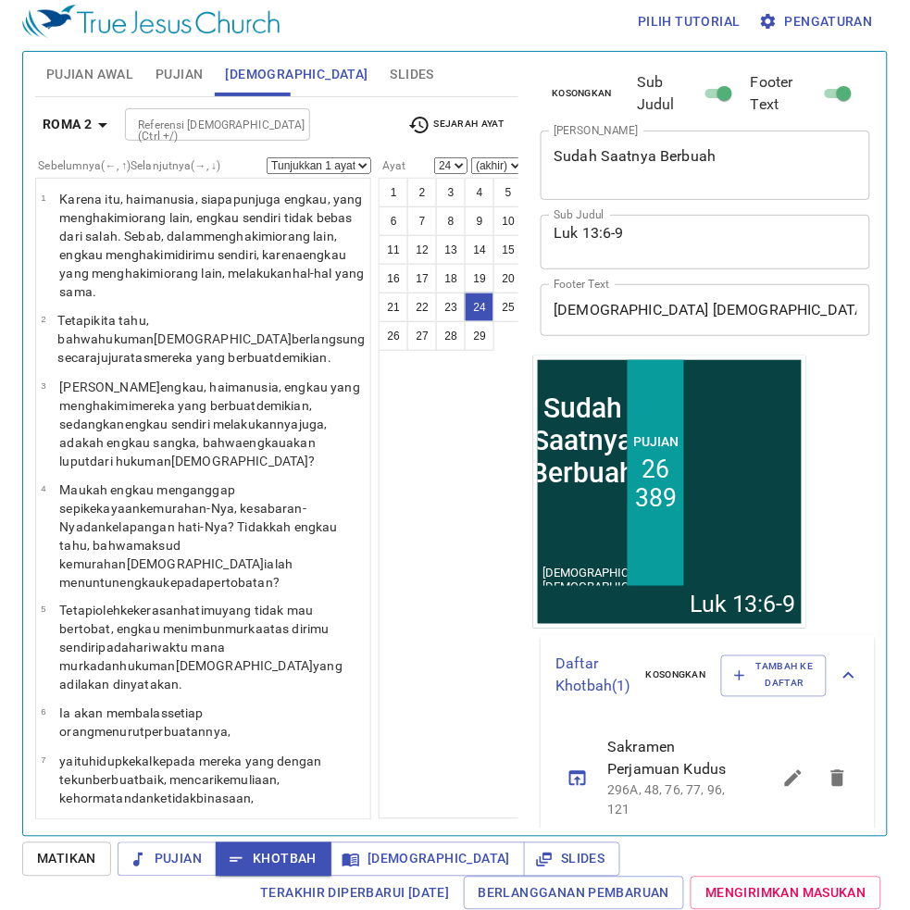
scroll to position [1589, 0]
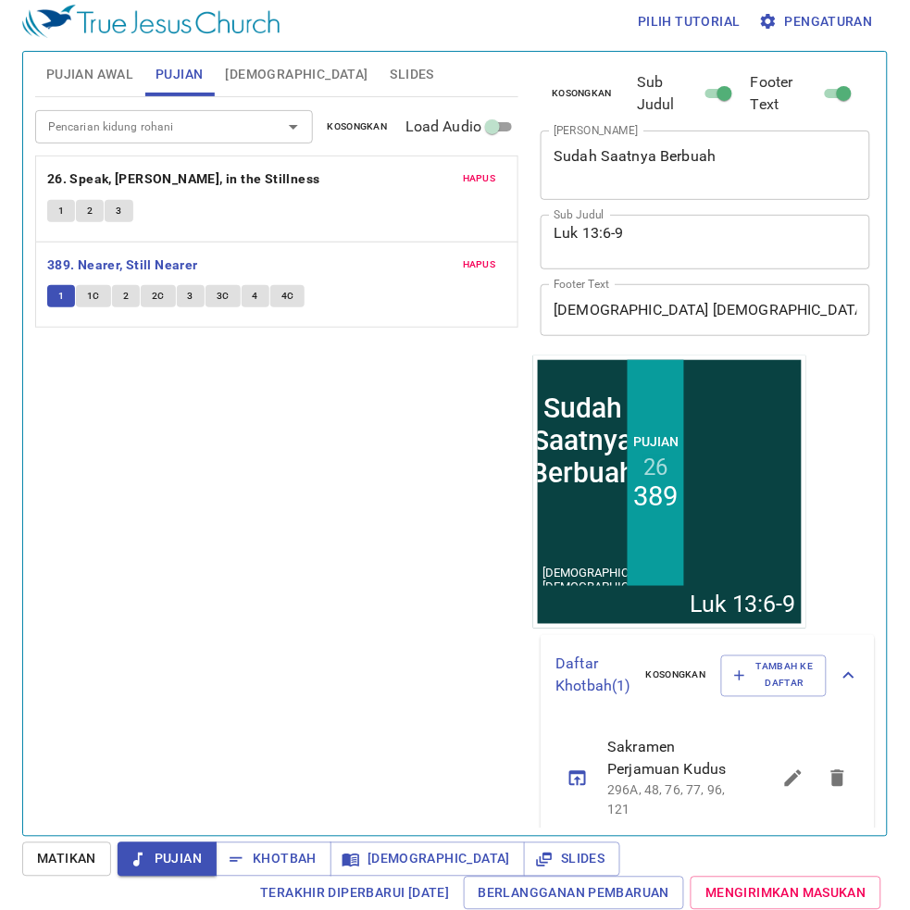
scroll to position [9, 0]
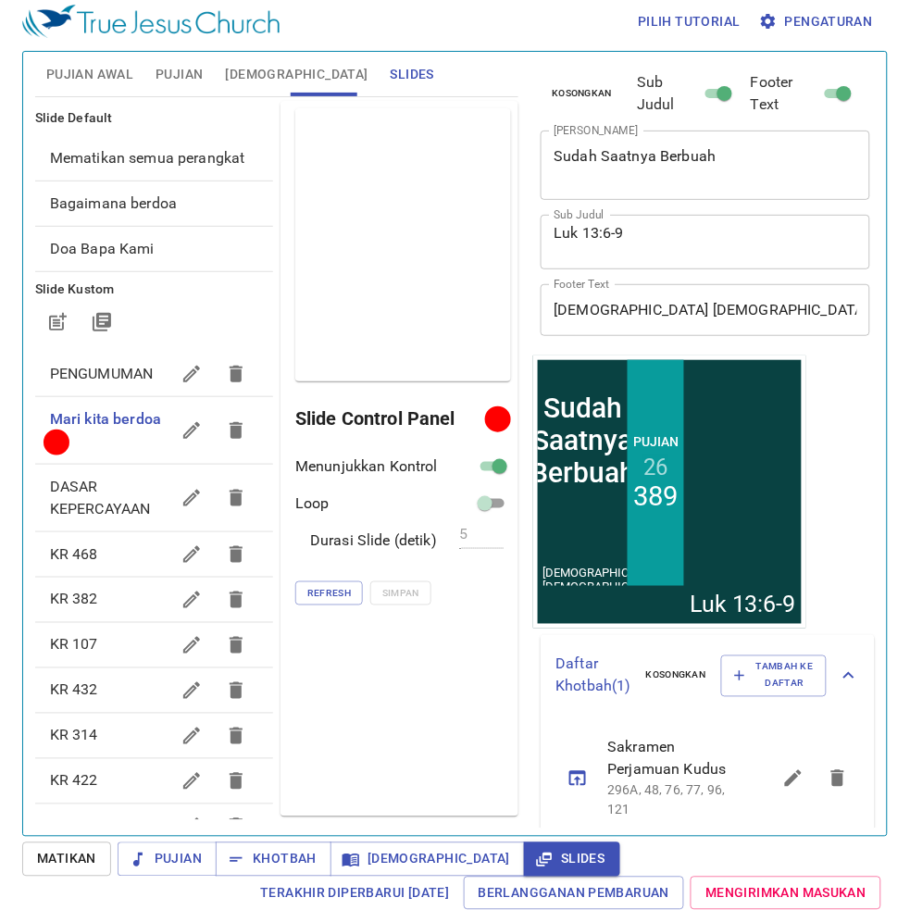
scroll to position [9, 0]
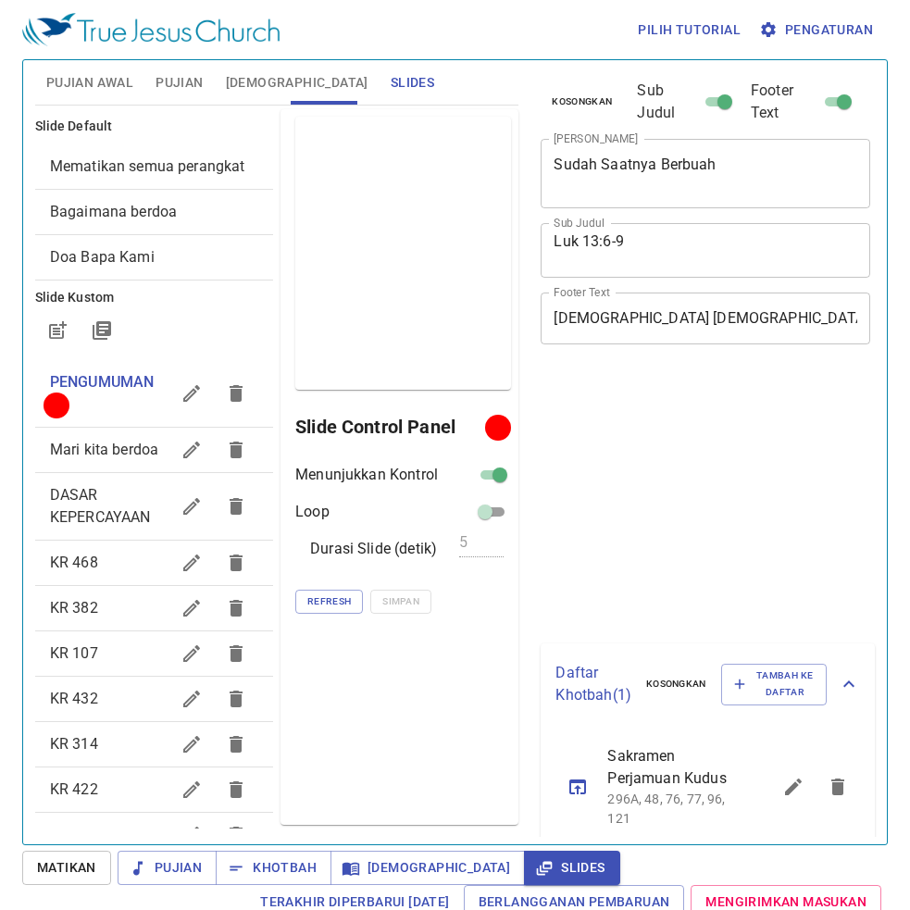
scroll to position [9, 0]
